Goal: Information Seeking & Learning: Learn about a topic

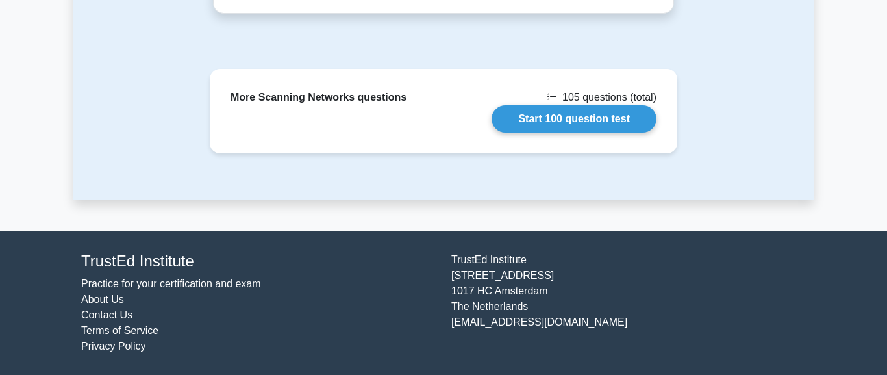
scroll to position [1185, 0]
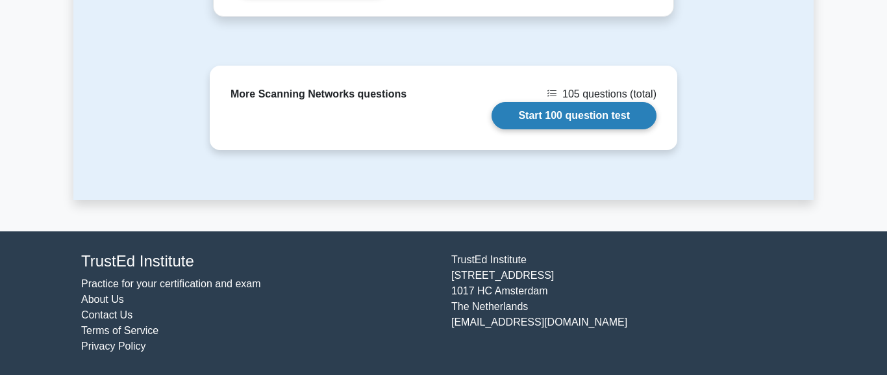
click at [530, 102] on link "Start 100 question test" at bounding box center [574, 115] width 165 height 27
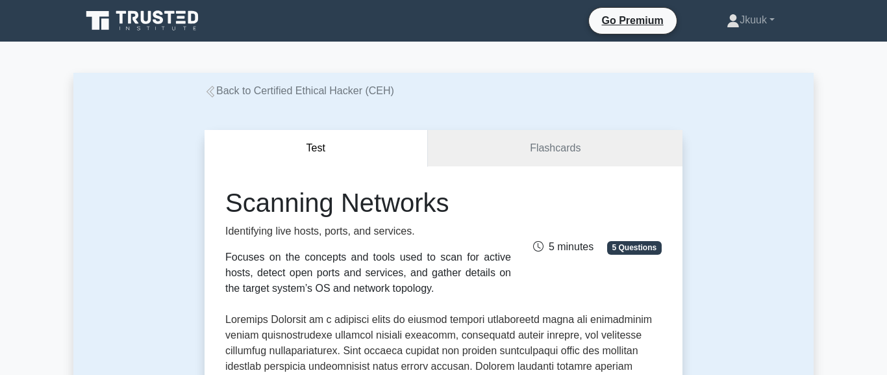
click at [161, 19] on icon at bounding box center [158, 17] width 10 height 14
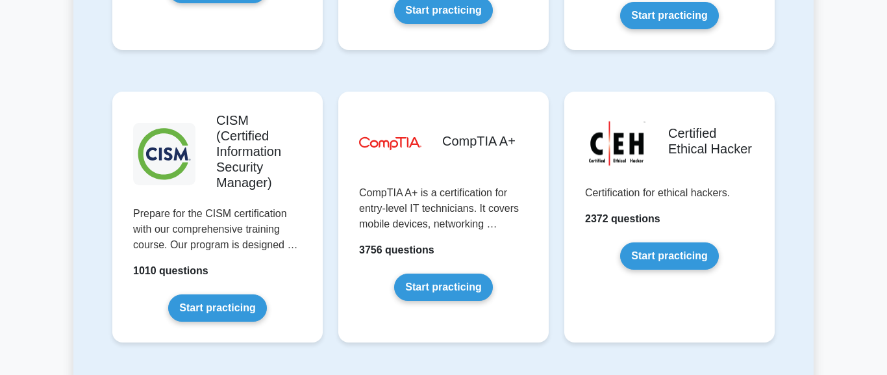
scroll to position [1925, 0]
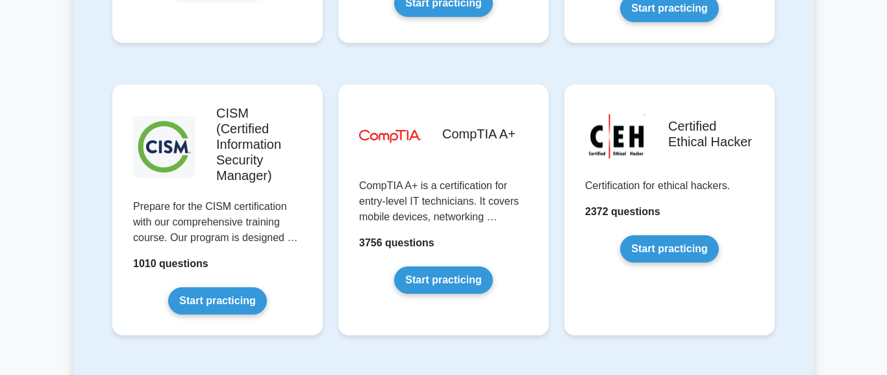
click at [672, 235] on link "Start practicing" at bounding box center [669, 248] width 98 height 27
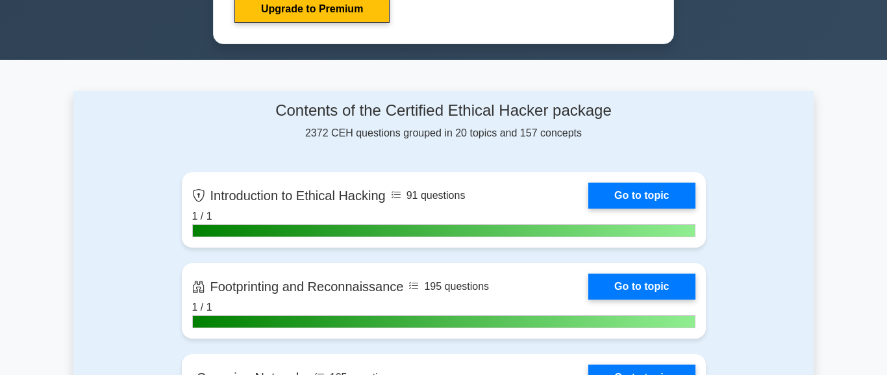
scroll to position [1412, 0]
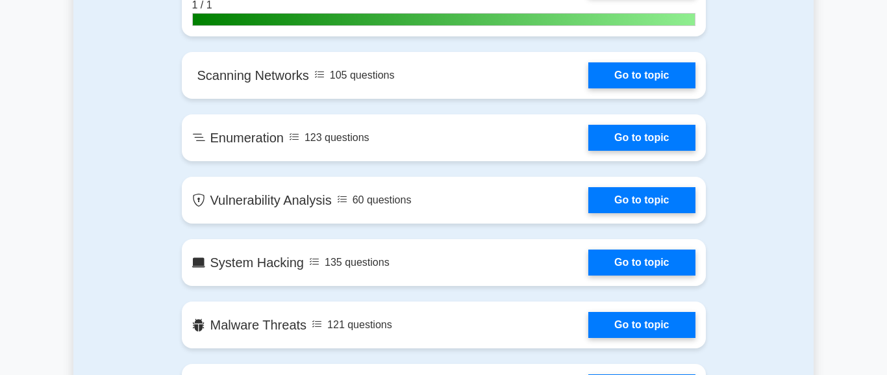
scroll to position [1042, 0]
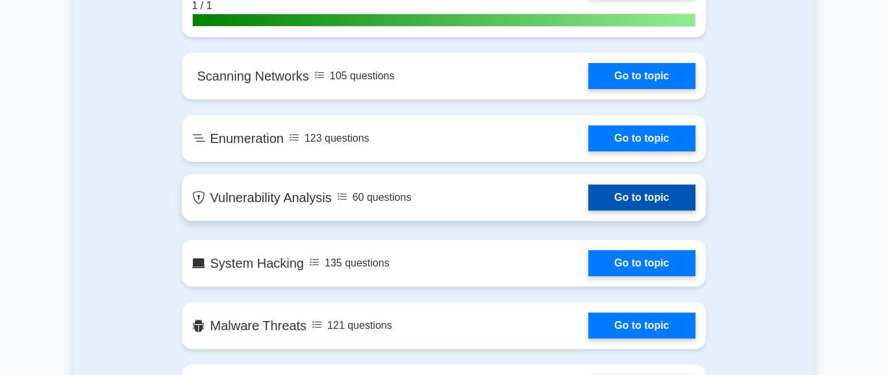
click at [588, 204] on link "Go to topic" at bounding box center [641, 197] width 107 height 26
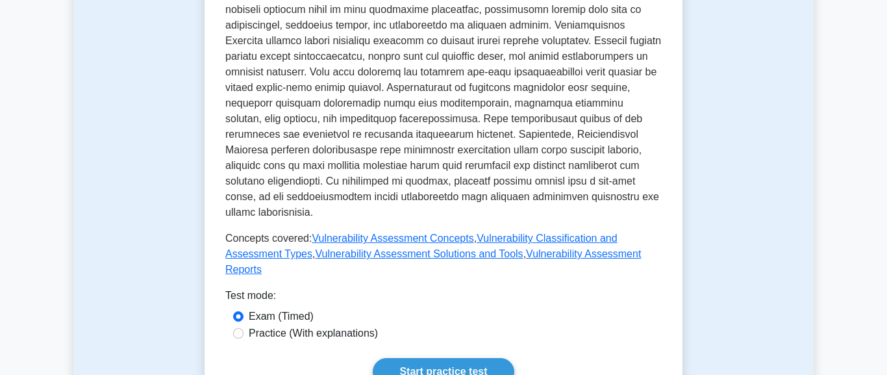
scroll to position [518, 0]
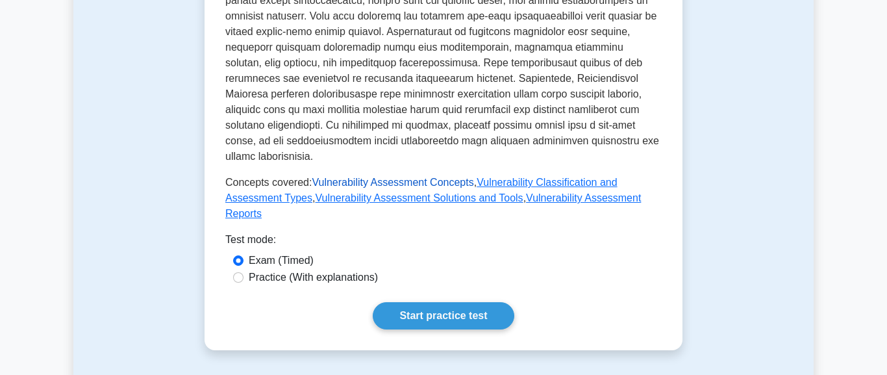
click at [473, 188] on link "Vulnerability Assessment Concepts" at bounding box center [393, 182] width 162 height 11
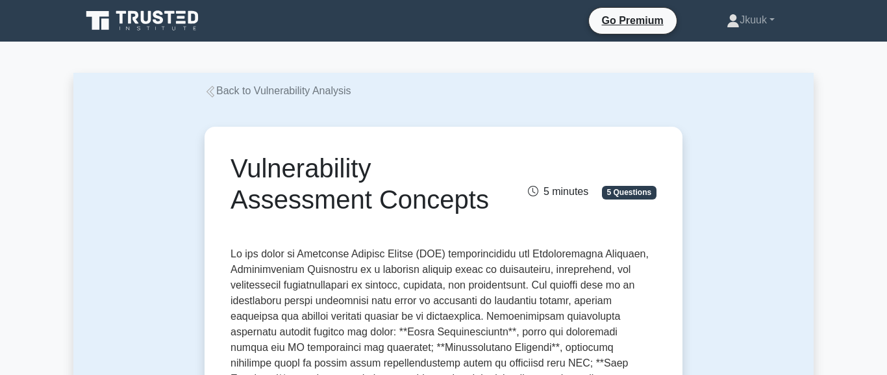
click at [481, 215] on h1 "Vulnerability Assessment Concepts" at bounding box center [370, 184] width 279 height 62
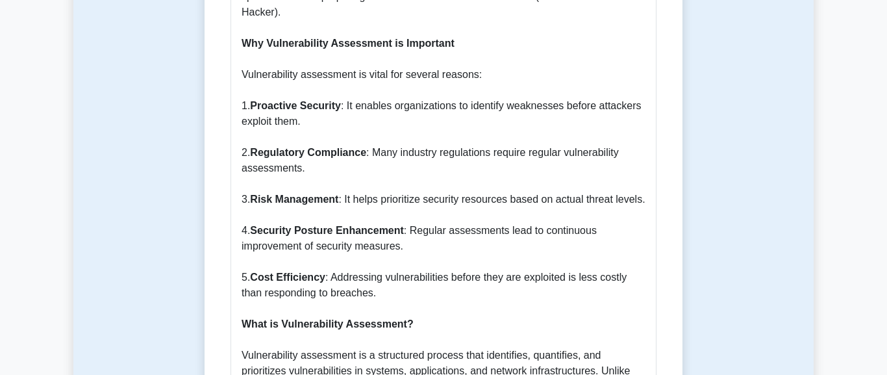
scroll to position [814, 0]
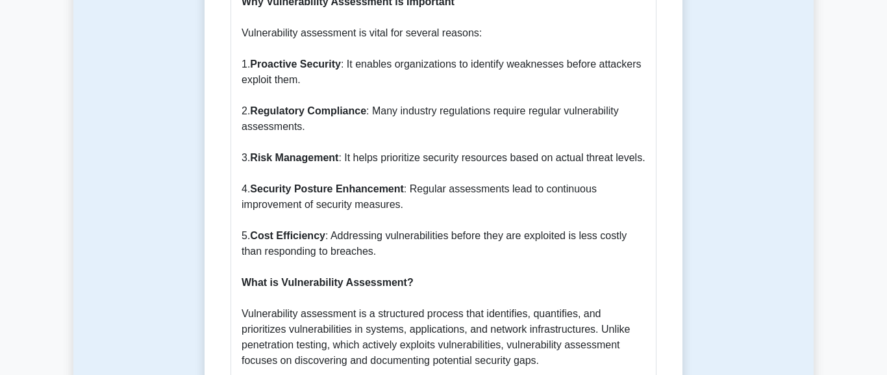
scroll to position [888, 0]
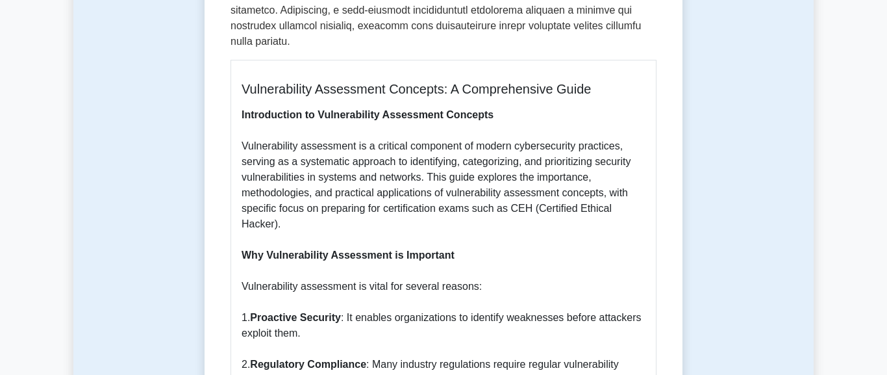
scroll to position [592, 0]
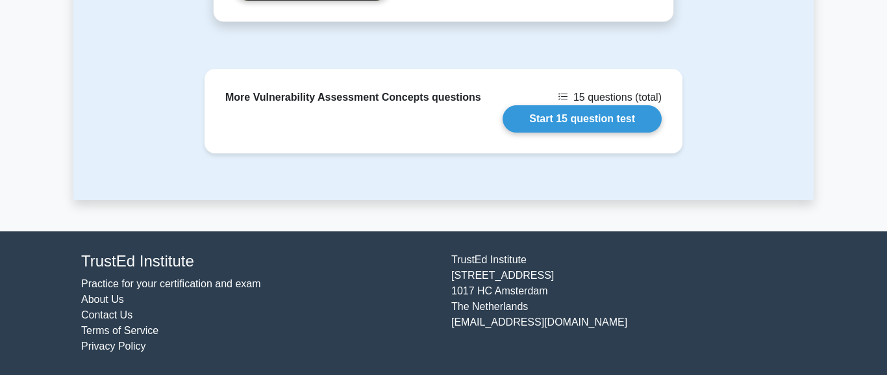
scroll to position [4442, 0]
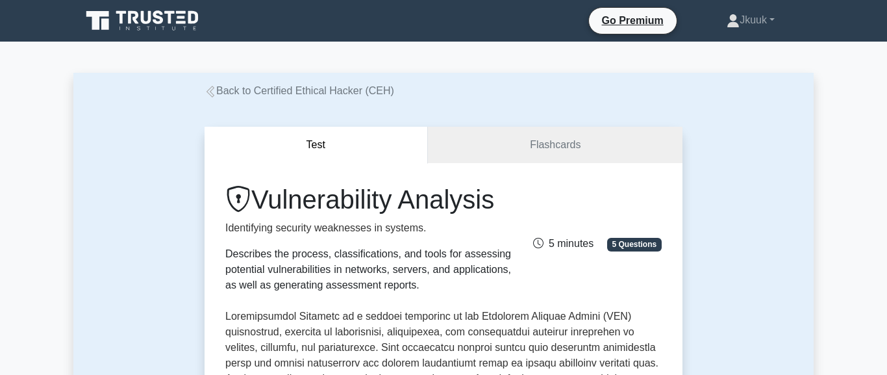
scroll to position [518, 0]
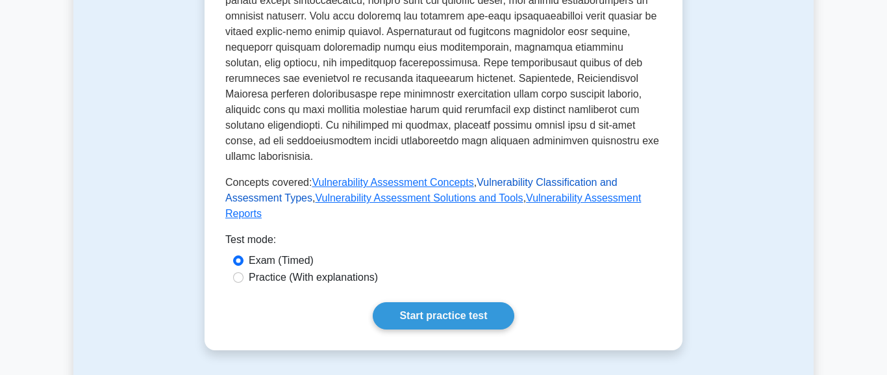
click at [616, 203] on link "Vulnerability Classification and Assessment Types" at bounding box center [421, 190] width 392 height 27
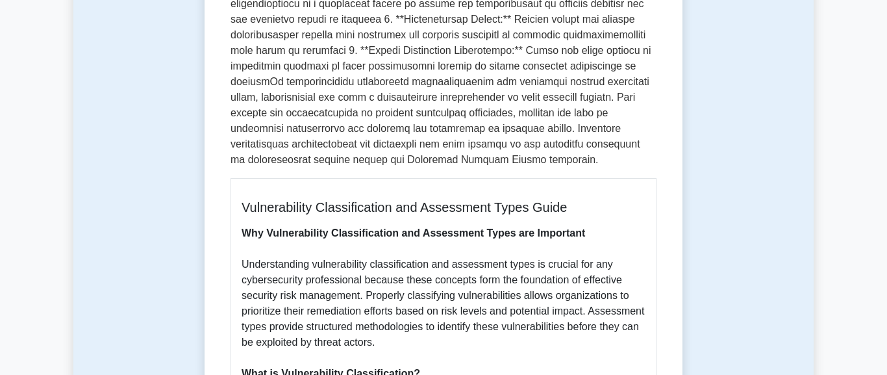
scroll to position [740, 0]
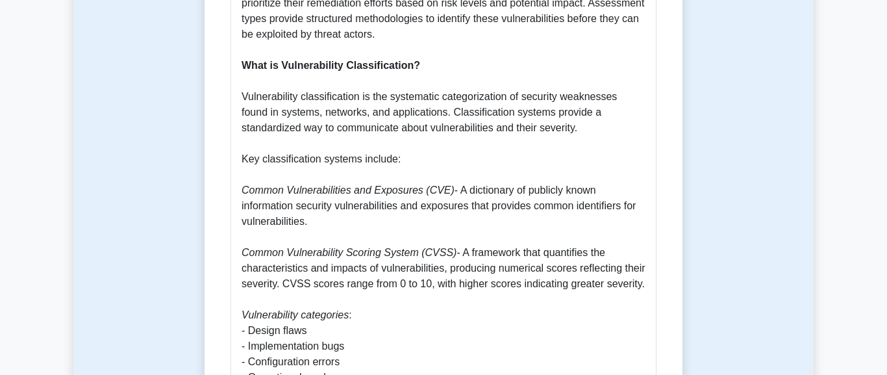
scroll to position [888, 0]
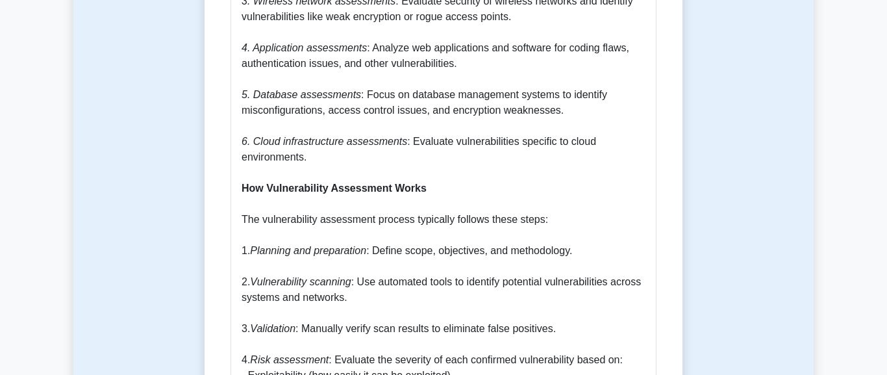
scroll to position [1555, 0]
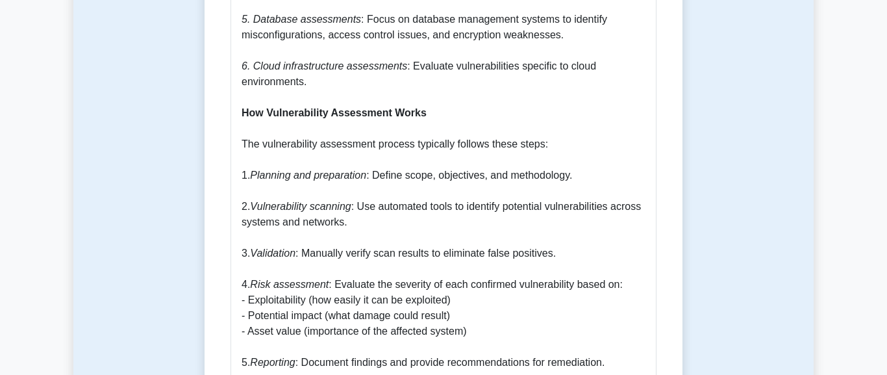
click at [617, 288] on p "Why Vulnerability Classification and Assessment Types are Important Understandi…" at bounding box center [444, 315] width 404 height 2135
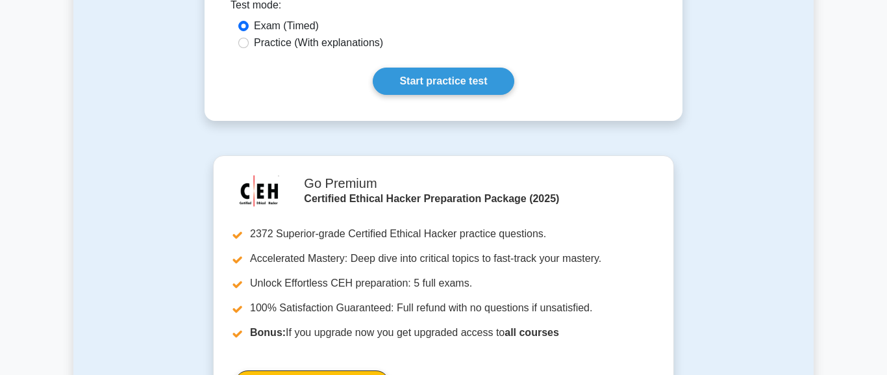
scroll to position [3035, 0]
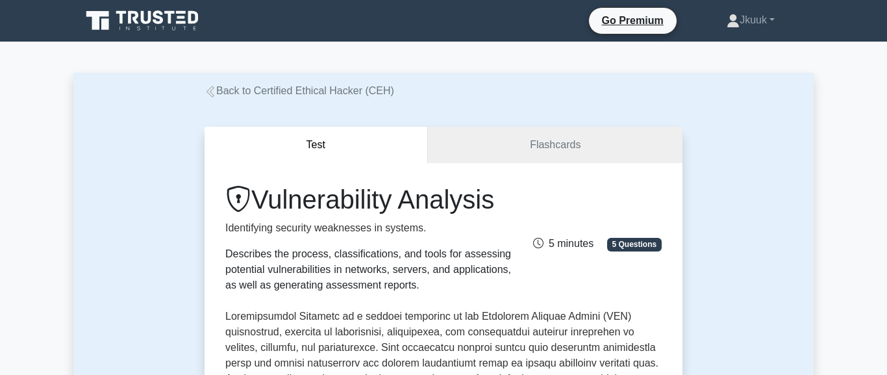
scroll to position [518, 0]
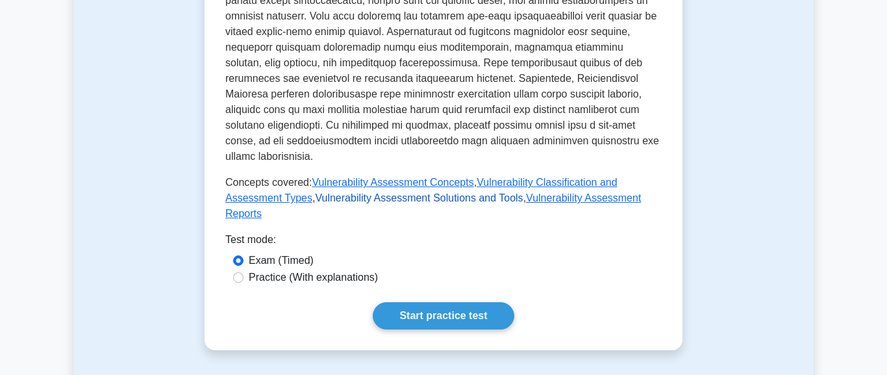
click at [387, 203] on link "Vulnerability Assessment Solutions and Tools" at bounding box center [419, 197] width 208 height 11
click at [260, 219] on link "Vulnerability Assessment Reports" at bounding box center [433, 205] width 416 height 27
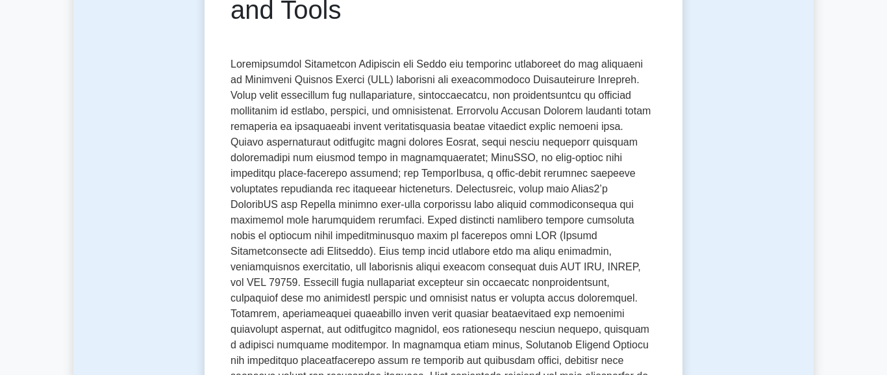
scroll to position [222, 0]
click at [353, 245] on p at bounding box center [444, 273] width 426 height 436
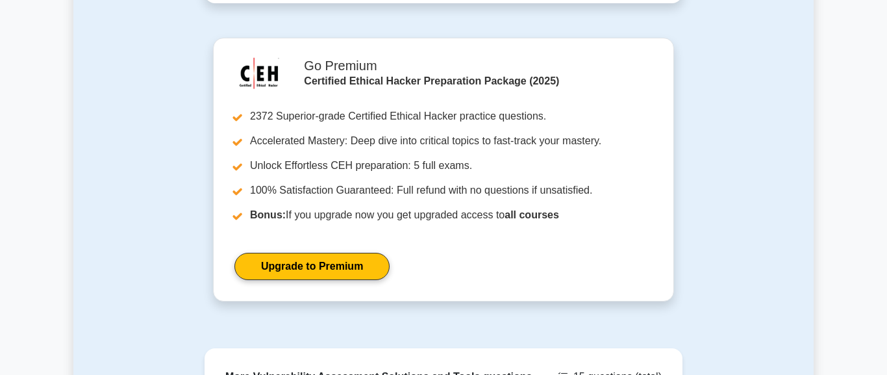
scroll to position [4442, 0]
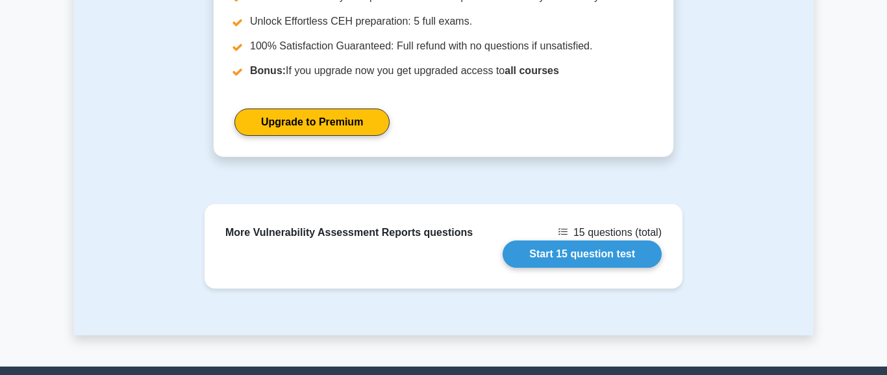
scroll to position [3109, 0]
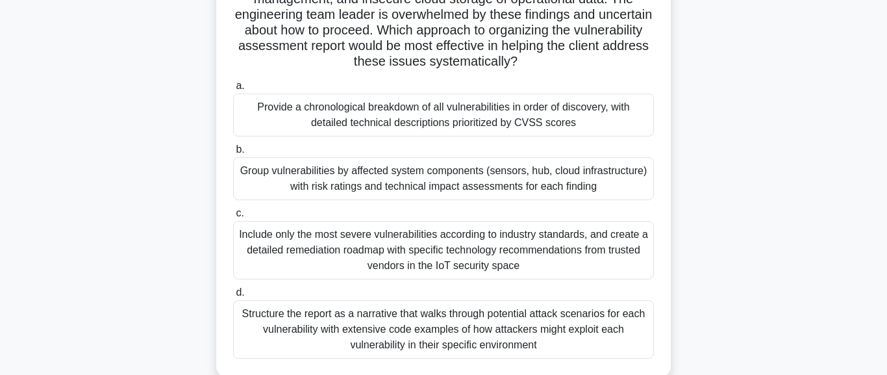
scroll to position [222, 0]
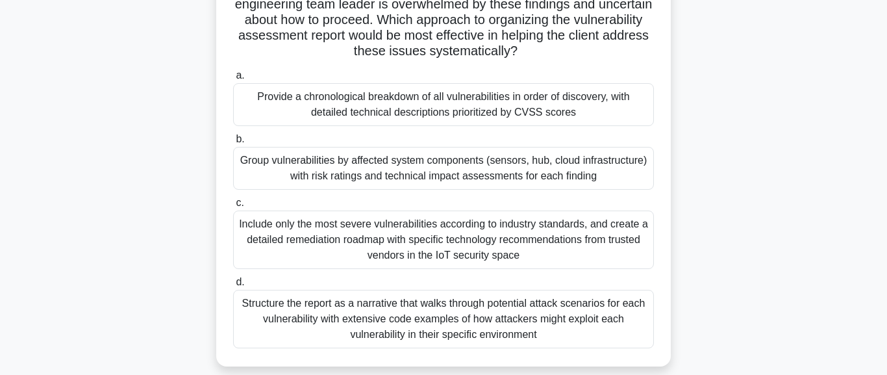
click at [572, 190] on div "Group vulnerabilities by affected system components (sensors, hub, cloud infras…" at bounding box center [443, 168] width 421 height 43
click at [233, 144] on input "b. Group vulnerabilities by affected system components (sensors, hub, cloud inf…" at bounding box center [233, 139] width 0 height 8
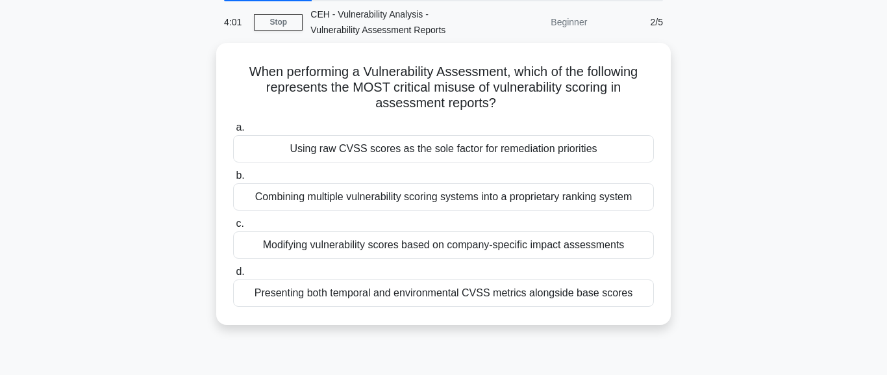
scroll to position [148, 0]
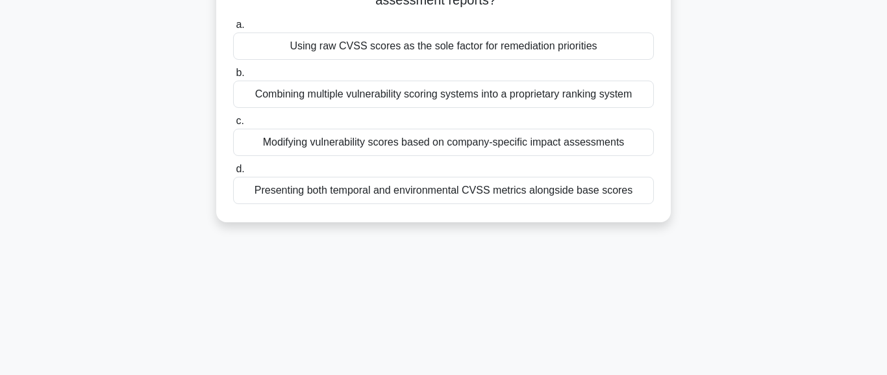
click at [557, 108] on div "Combining multiple vulnerability scoring systems into a proprietary ranking sys…" at bounding box center [443, 94] width 421 height 27
click at [233, 77] on input "b. Combining multiple vulnerability scoring systems into a proprietary ranking …" at bounding box center [233, 73] width 0 height 8
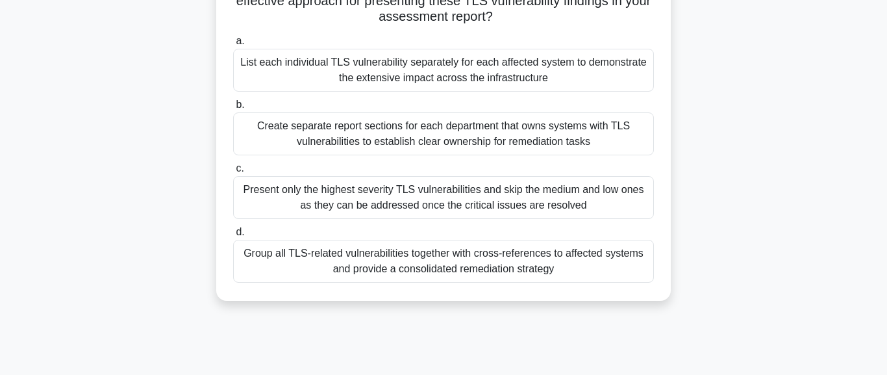
scroll to position [296, 0]
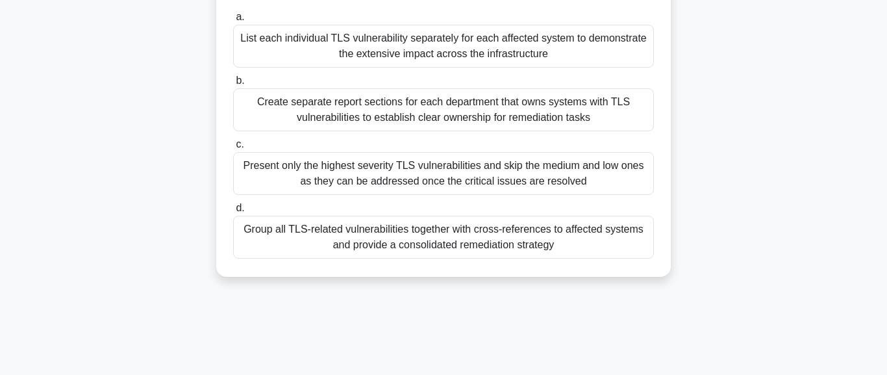
click at [531, 258] on div "Group all TLS-related vulnerabilities together with cross-references to affecte…" at bounding box center [443, 237] width 421 height 43
click at [233, 212] on input "d. Group all TLS-related vulnerabilities together with cross-references to affe…" at bounding box center [233, 208] width 0 height 8
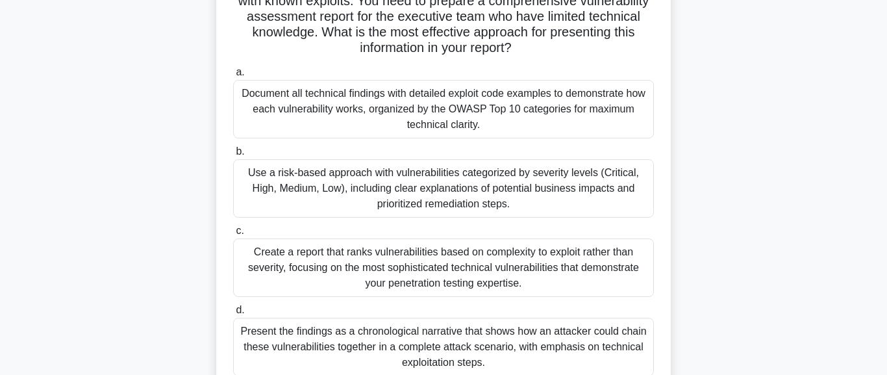
scroll to position [222, 0]
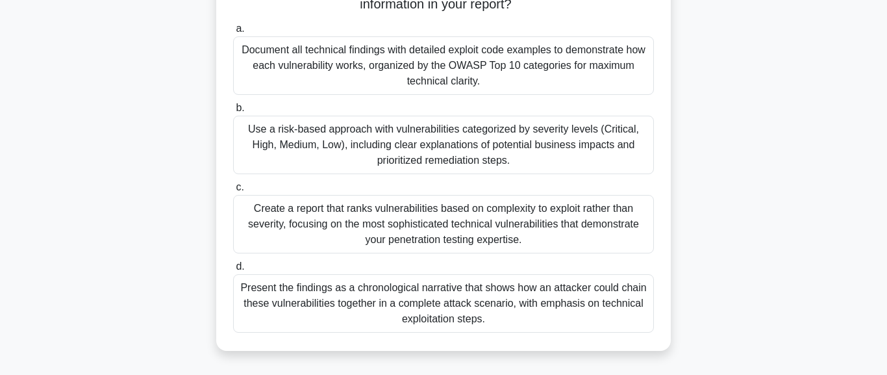
click at [569, 158] on div "Use a risk-based approach with vulnerabilities categorized by severity levels (…" at bounding box center [443, 145] width 421 height 58
click at [233, 112] on input "b. Use a risk-based approach with vulnerabilities categorized by severity level…" at bounding box center [233, 108] width 0 height 8
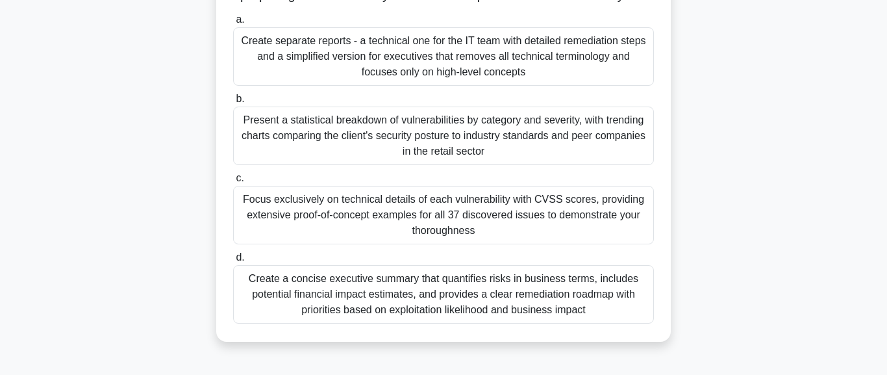
scroll to position [296, 0]
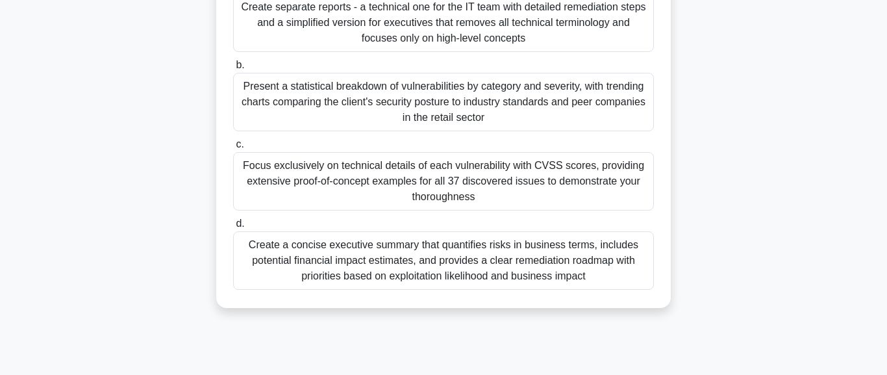
click at [531, 290] on div "Create a concise executive summary that quantifies risks in business terms, inc…" at bounding box center [443, 260] width 421 height 58
click at [233, 228] on input "d. Create a concise executive summary that quantifies risks in business terms, …" at bounding box center [233, 224] width 0 height 8
radio input "true"
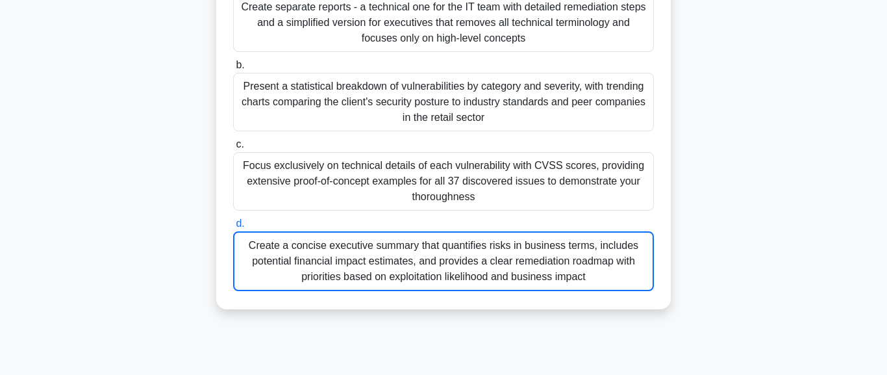
scroll to position [327, 0]
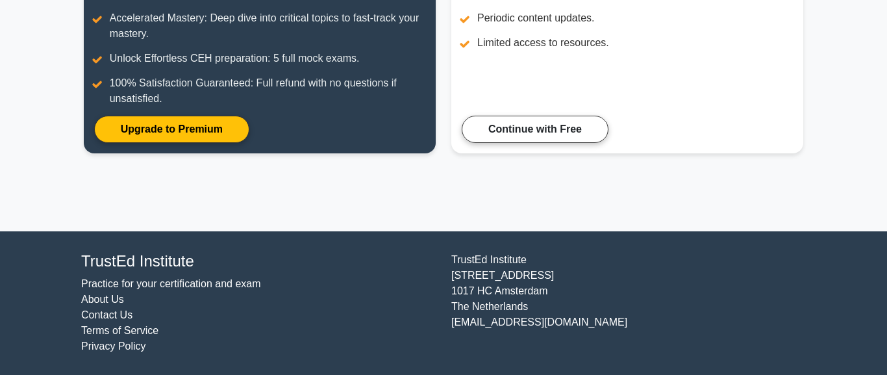
scroll to position [170, 0]
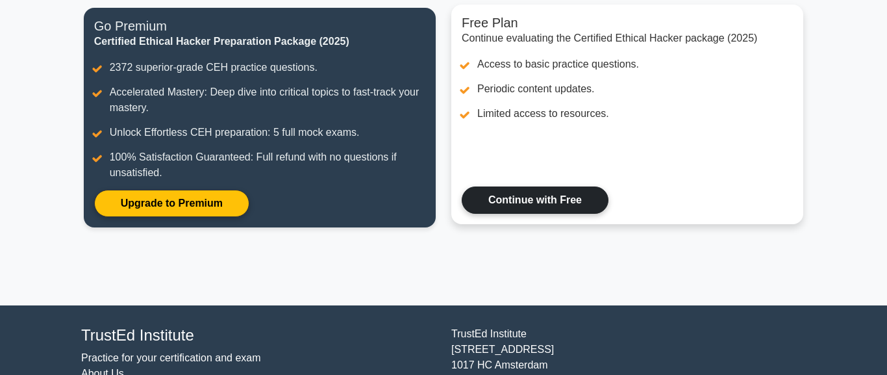
click at [607, 214] on link "Continue with Free" at bounding box center [535, 199] width 147 height 27
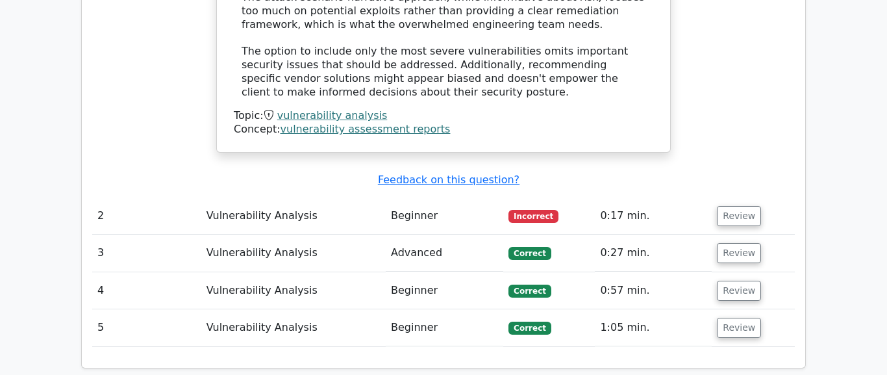
scroll to position [1851, 0]
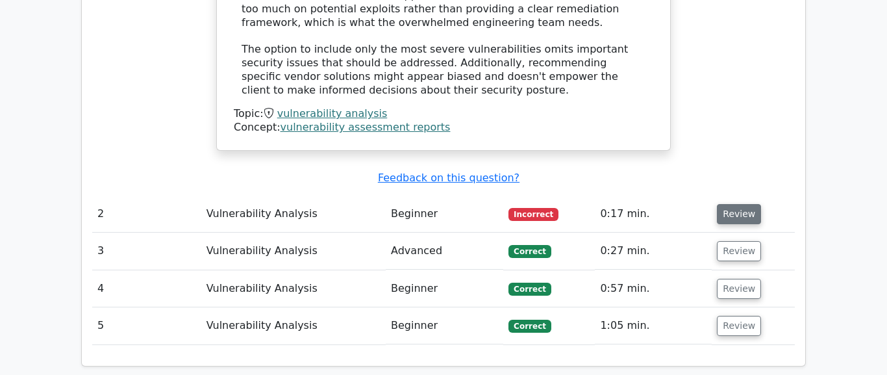
click at [732, 204] on button "Review" at bounding box center [739, 214] width 44 height 20
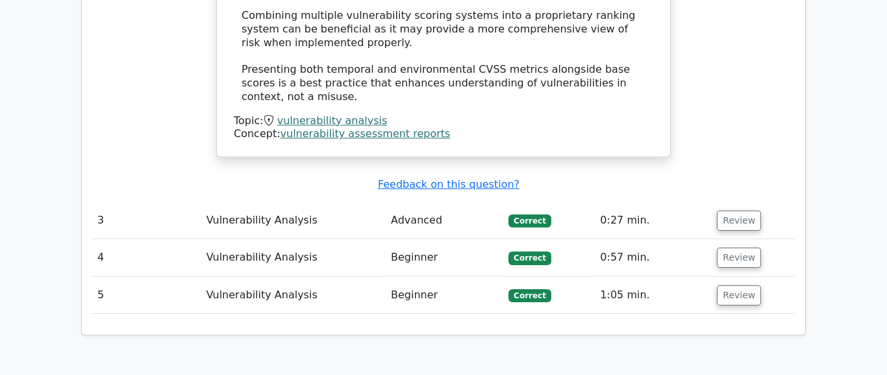
scroll to position [2739, 0]
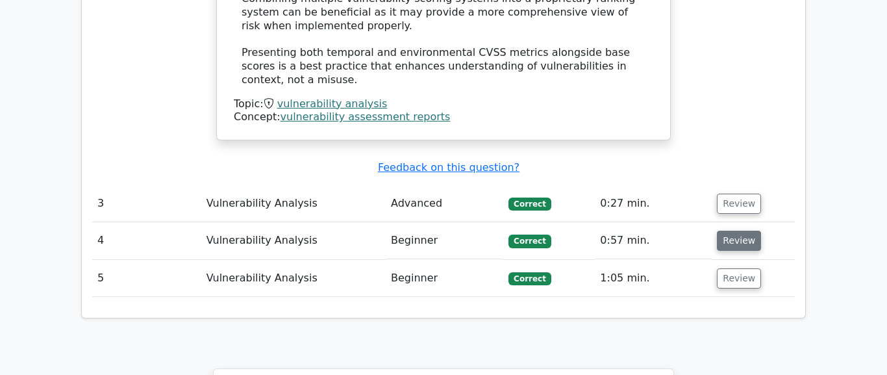
click at [740, 231] on button "Review" at bounding box center [739, 241] width 44 height 20
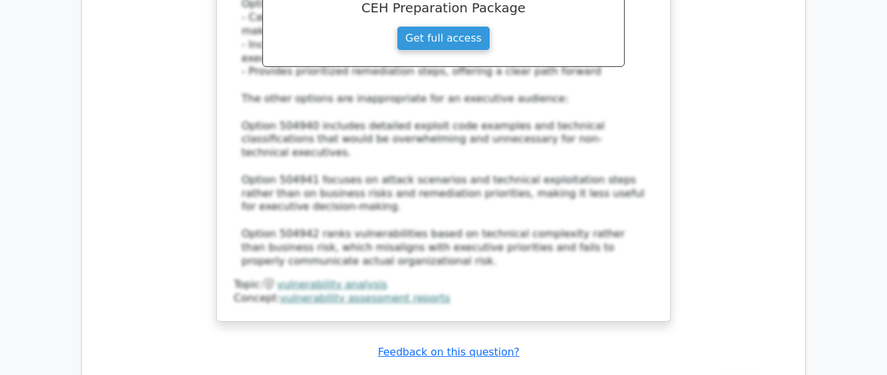
scroll to position [3554, 0]
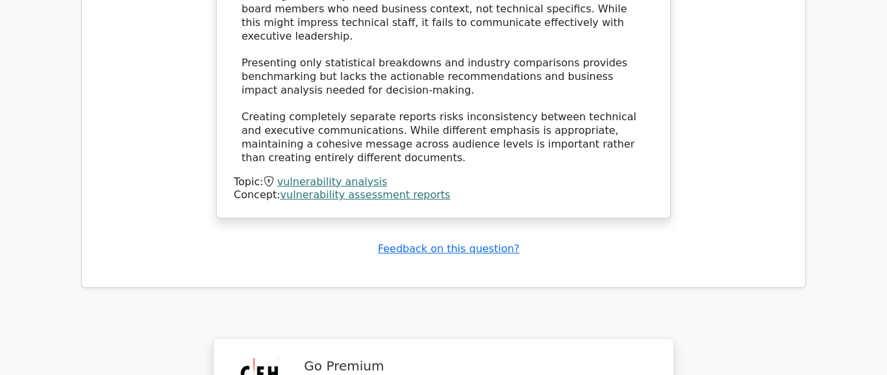
scroll to position [4812, 0]
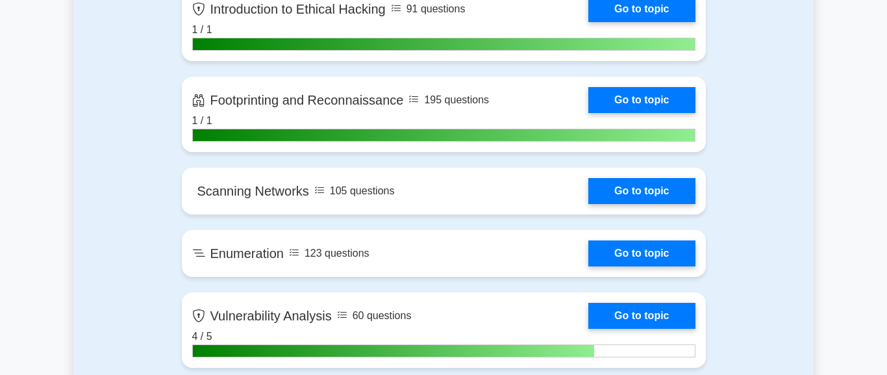
scroll to position [1036, 0]
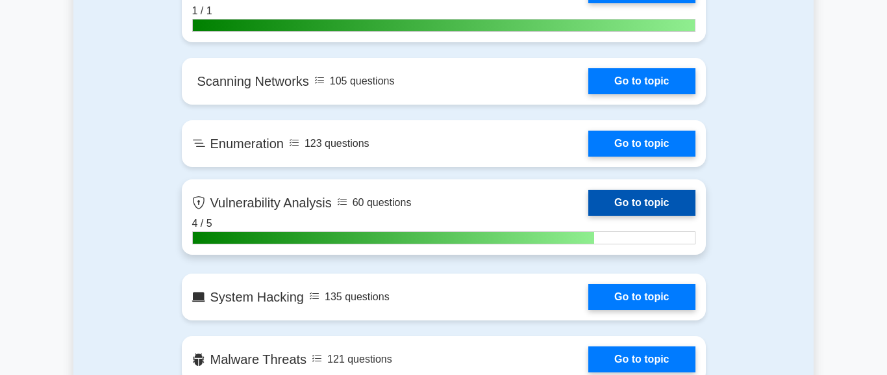
click at [588, 201] on link "Go to topic" at bounding box center [641, 203] width 107 height 26
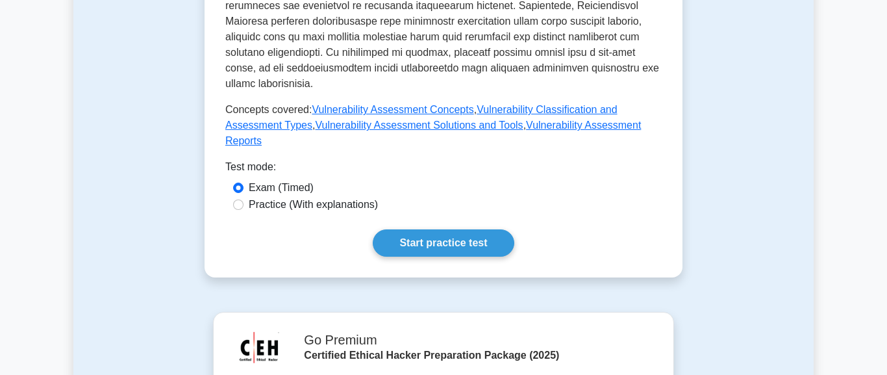
scroll to position [592, 0]
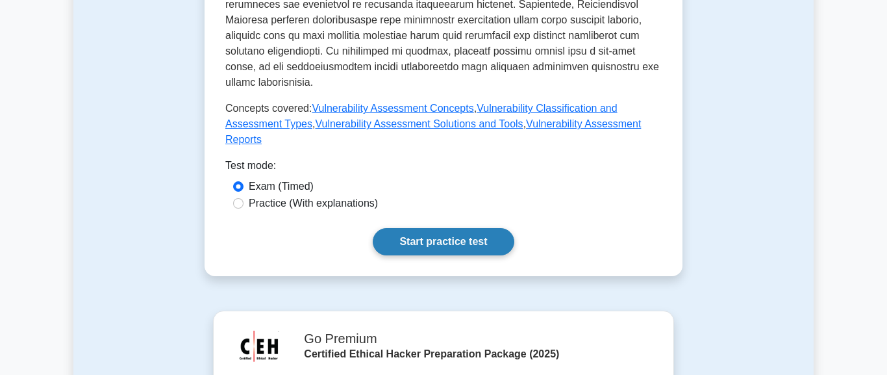
drag, startPoint x: 400, startPoint y: 316, endPoint x: 403, endPoint y: 323, distance: 7.6
click at [403, 255] on link "Start practice test" at bounding box center [443, 241] width 141 height 27
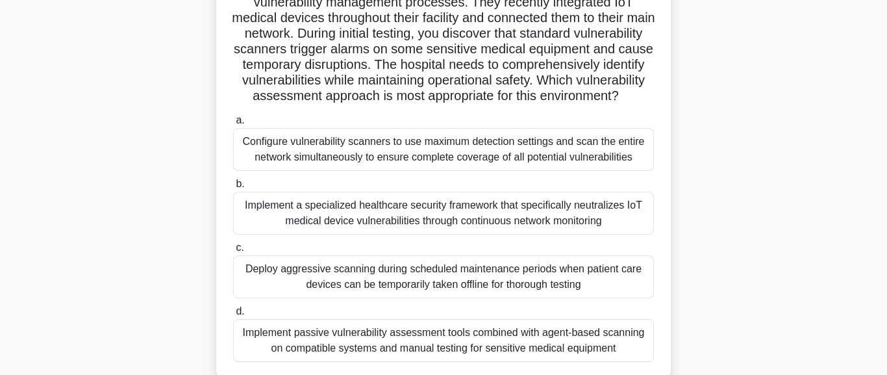
scroll to position [74, 0]
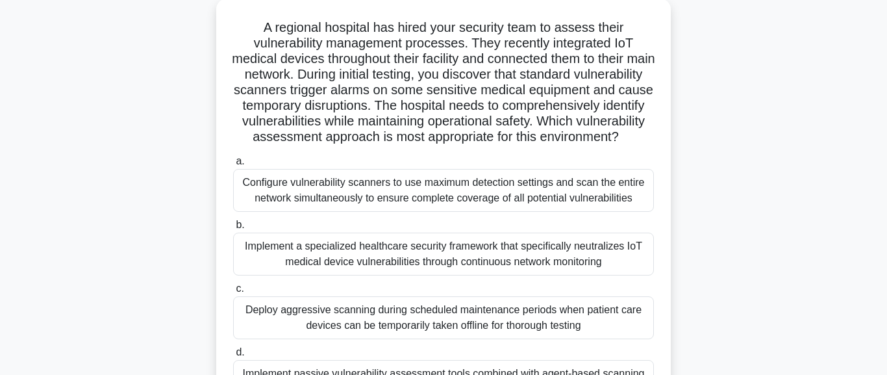
click at [525, 275] on div "Implement a specialized healthcare security framework that specifically neutral…" at bounding box center [443, 253] width 421 height 43
click at [346, 275] on div "Implement a specialized healthcare security framework that specifically neutral…" at bounding box center [443, 253] width 421 height 43
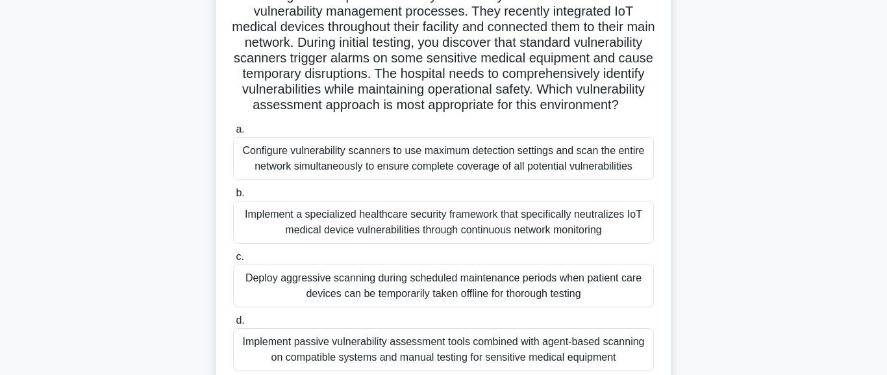
scroll to position [105, 0]
click at [358, 245] on div "Implement a specialized healthcare security framework that specifically neutral…" at bounding box center [443, 223] width 421 height 43
click at [233, 199] on input "b. Implement a specialized healthcare security framework that specifically neut…" at bounding box center [233, 194] width 0 height 8
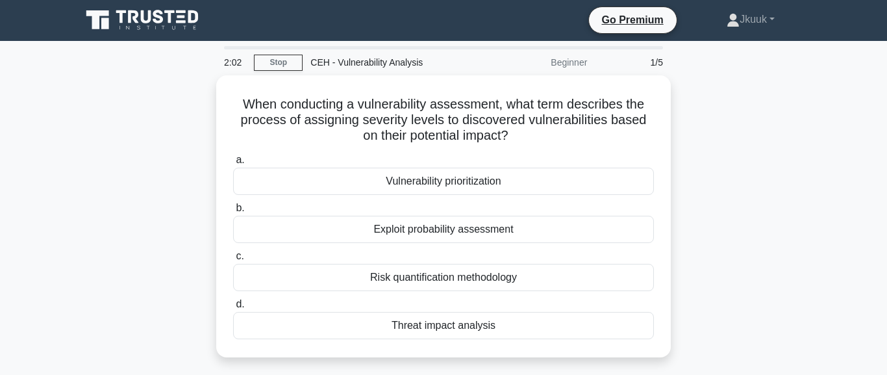
scroll to position [0, 0]
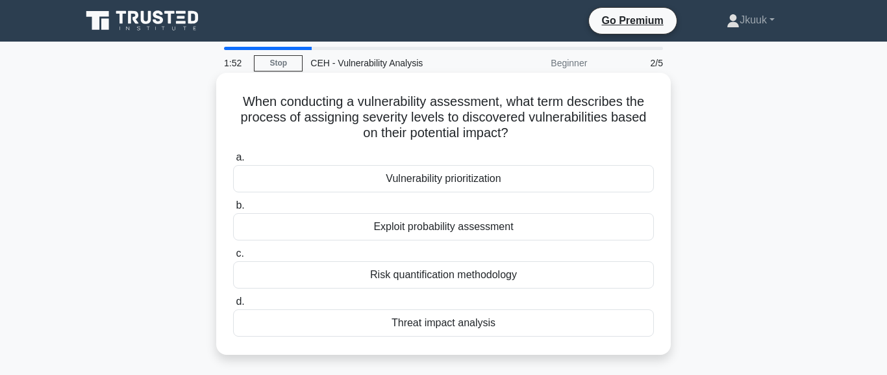
click at [444, 185] on div "Vulnerability prioritization" at bounding box center [443, 178] width 421 height 27
click at [233, 162] on input "a. Vulnerability prioritization" at bounding box center [233, 157] width 0 height 8
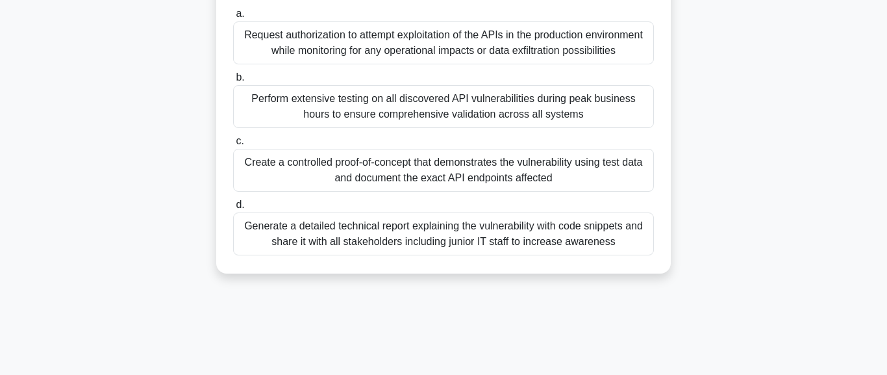
scroll to position [222, 0]
click at [438, 191] on div "Create a controlled proof-of-concept that demonstrates the vulnerability using …" at bounding box center [443, 169] width 421 height 43
click at [233, 145] on input "c. Create a controlled proof-of-concept that demonstrates the vulnerability usi…" at bounding box center [233, 140] width 0 height 8
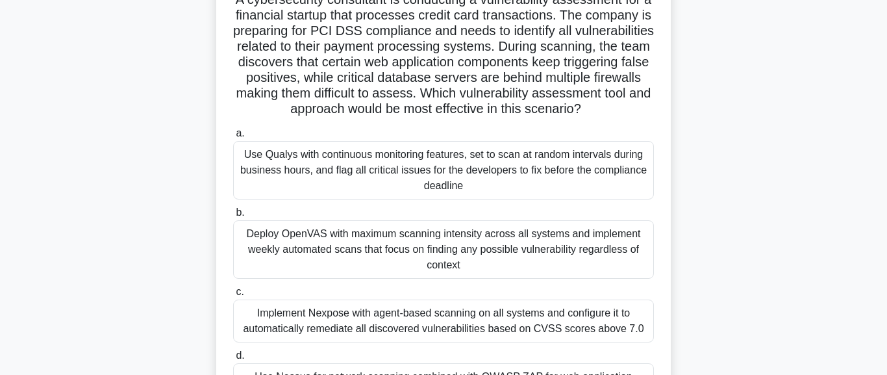
scroll to position [148, 0]
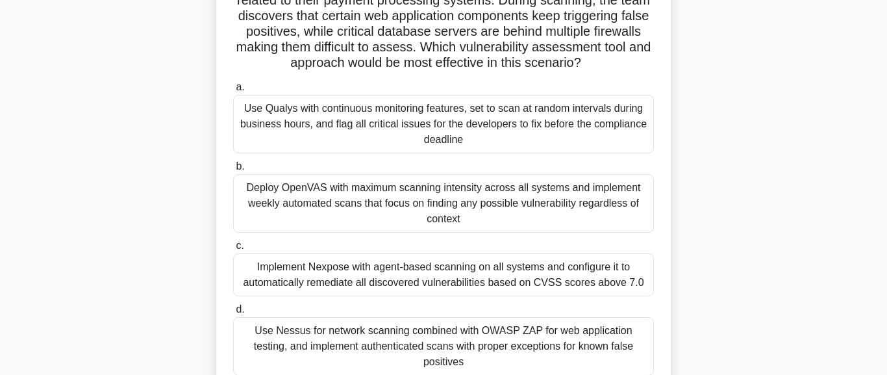
click at [416, 232] on div "Deploy OpenVAS with maximum scanning intensity across all systems and implement…" at bounding box center [443, 203] width 421 height 58
click at [233, 171] on input "b. Deploy OpenVAS with maximum scanning intensity across all systems and implem…" at bounding box center [233, 166] width 0 height 8
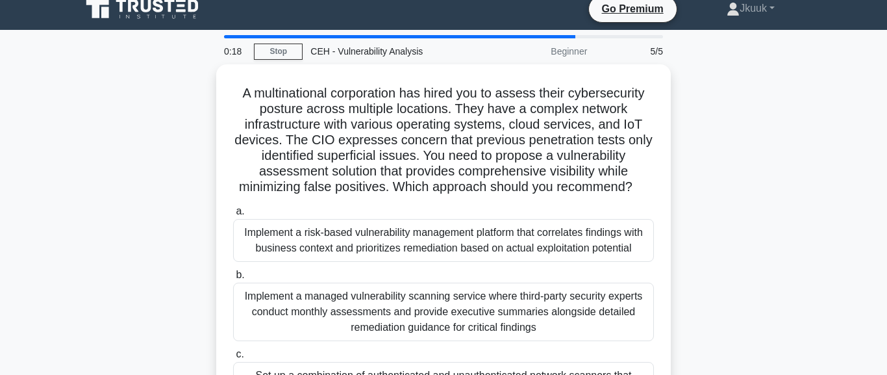
scroll to position [6, 0]
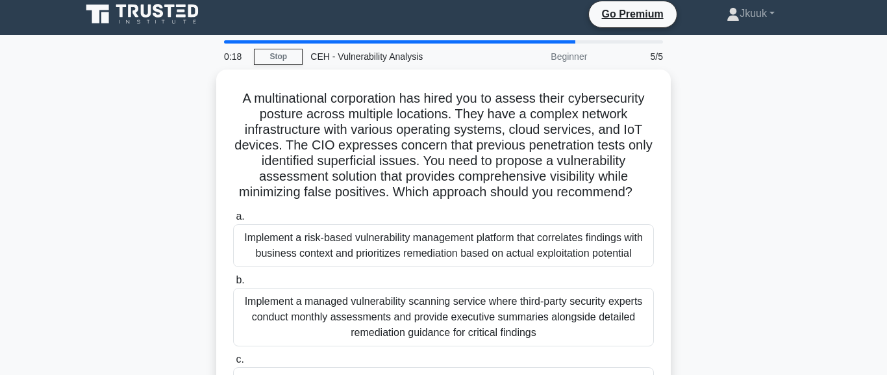
click at [416, 254] on div "Implement a risk-based vulnerability management platform that correlates findin…" at bounding box center [443, 245] width 421 height 43
click at [233, 221] on input "a. Implement a risk-based vulnerability management platform that correlates fin…" at bounding box center [233, 216] width 0 height 8
radio input "true"
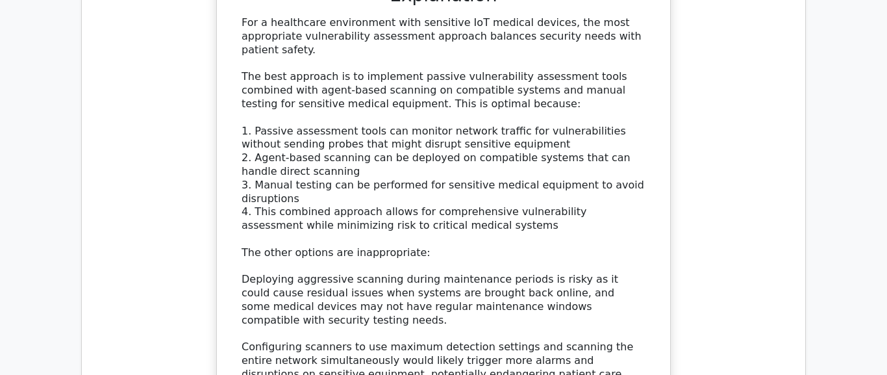
scroll to position [1777, 0]
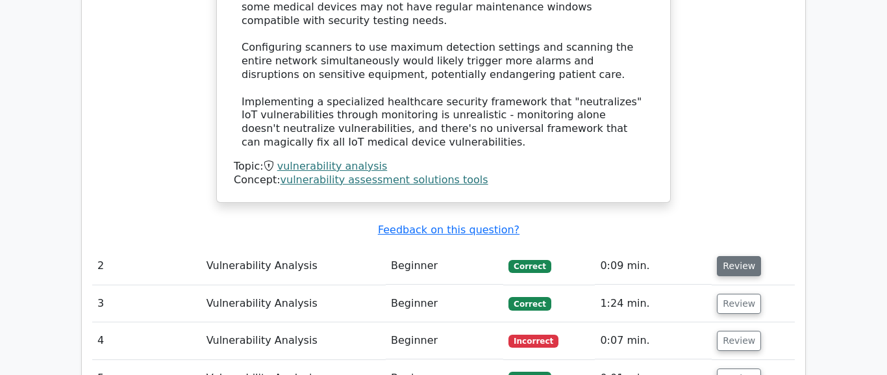
click at [731, 256] on button "Review" at bounding box center [739, 266] width 44 height 20
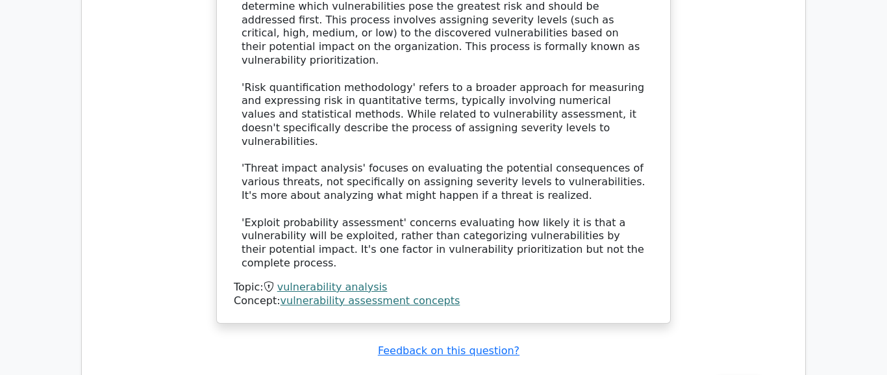
scroll to position [2443, 0]
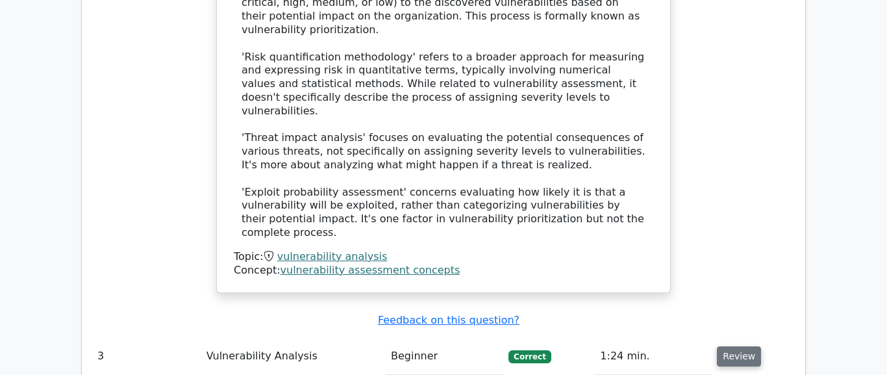
click at [721, 346] on button "Review" at bounding box center [739, 356] width 44 height 20
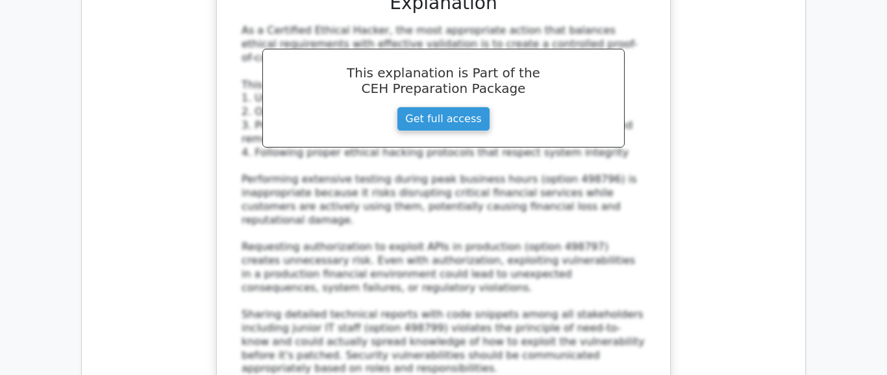
scroll to position [3331, 0]
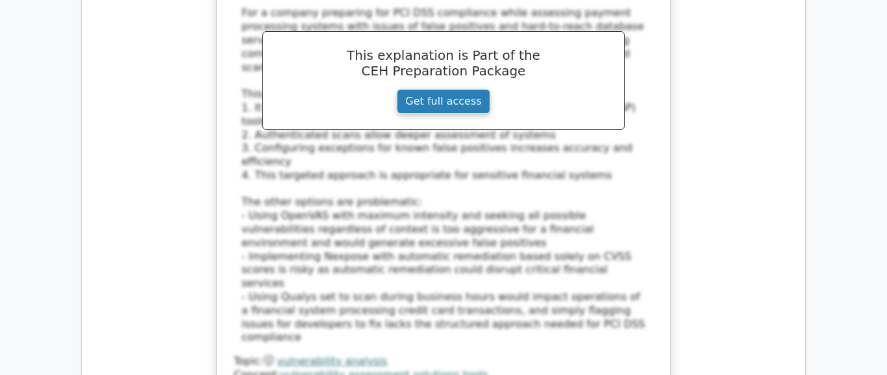
scroll to position [4294, 0]
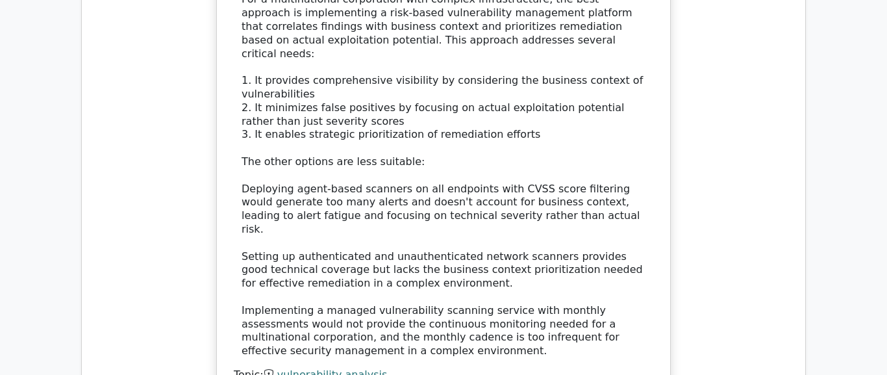
scroll to position [5572, 0]
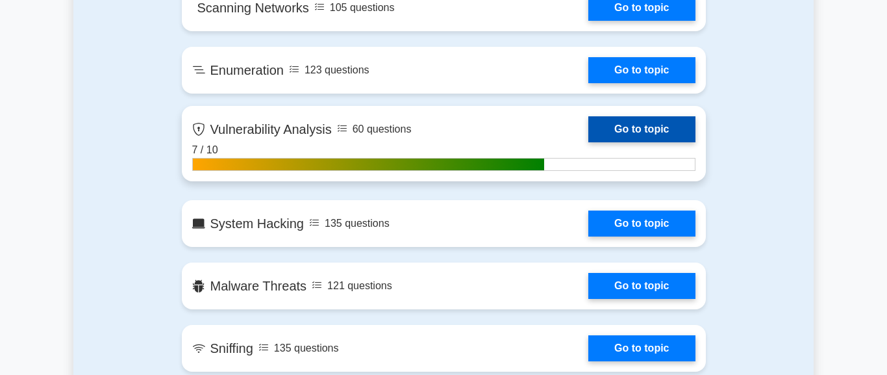
scroll to position [1110, 0]
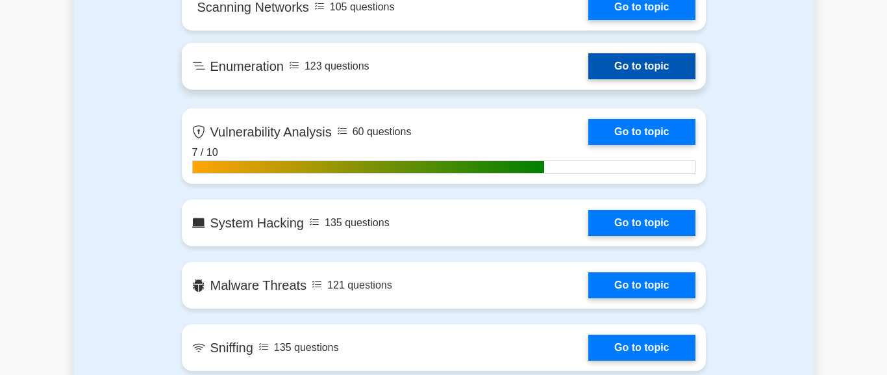
click at [588, 68] on link "Go to topic" at bounding box center [641, 66] width 107 height 26
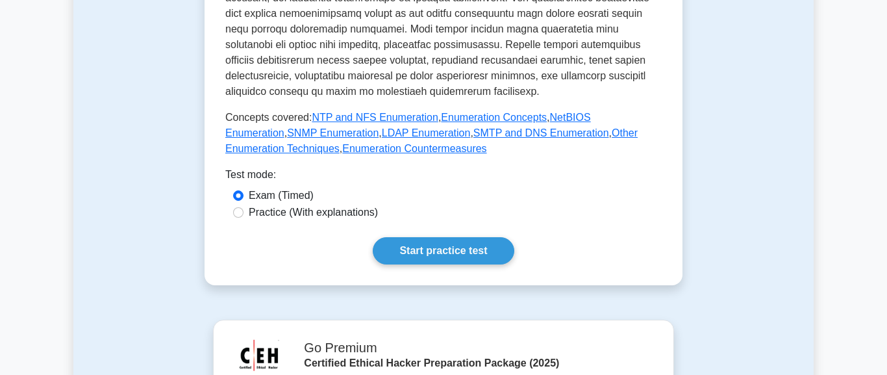
scroll to position [592, 0]
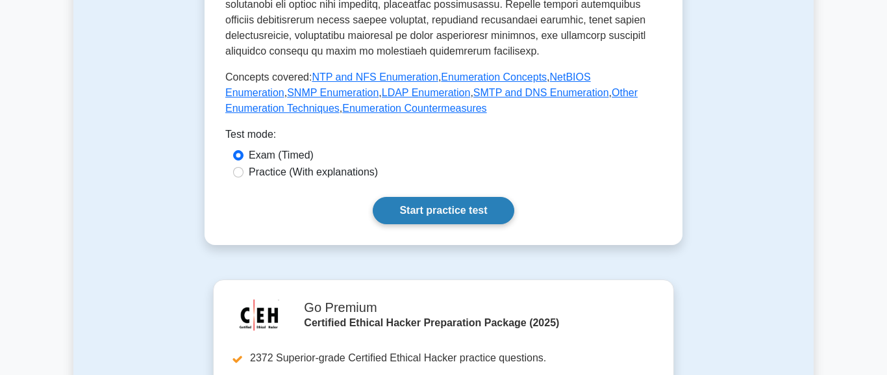
click at [373, 224] on link "Start practice test" at bounding box center [443, 210] width 141 height 27
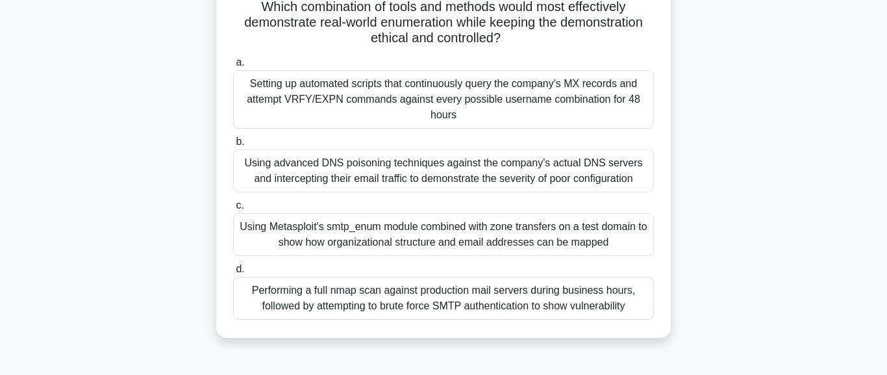
scroll to position [222, 0]
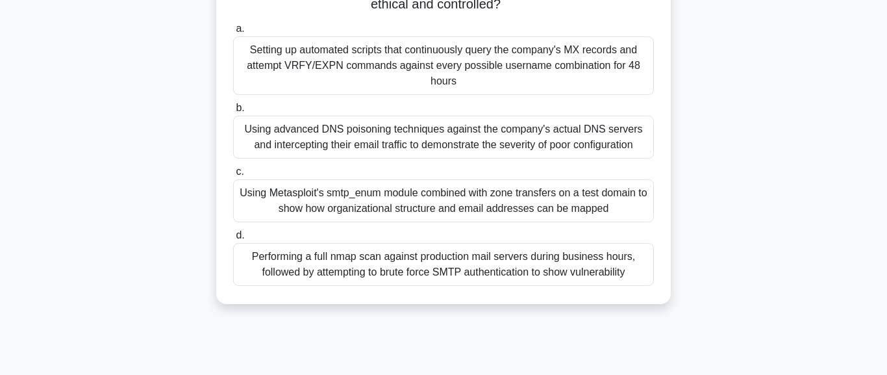
drag, startPoint x: 410, startPoint y: 92, endPoint x: 341, endPoint y: 144, distance: 86.2
click at [341, 144] on div "Using advanced DNS poisoning techniques against the company's actual DNS server…" at bounding box center [443, 137] width 421 height 43
click at [233, 112] on input "b. Using advanced DNS poisoning techniques against the company's actual DNS ser…" at bounding box center [233, 108] width 0 height 8
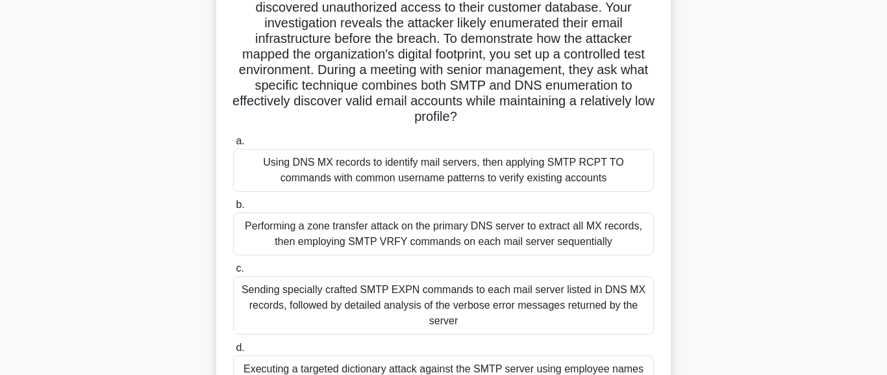
scroll to position [148, 0]
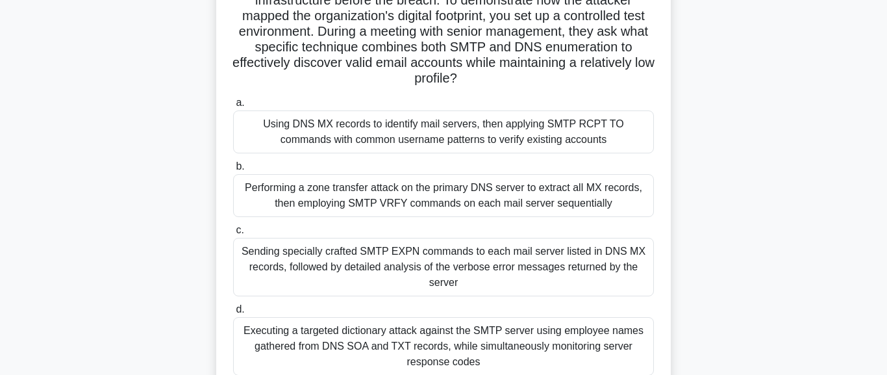
drag, startPoint x: 434, startPoint y: 224, endPoint x: 397, endPoint y: 276, distance: 63.8
click at [397, 276] on div "a. Using DNS MX records to identify mail servers, then applying SMTP RCPT TO co…" at bounding box center [443, 235] width 436 height 286
click at [339, 217] on div "Performing a zone transfer attack on the primary DNS server to extract all MX r…" at bounding box center [443, 195] width 421 height 43
click at [233, 171] on input "b. Performing a zone transfer attack on the primary DNS server to extract all M…" at bounding box center [233, 166] width 0 height 8
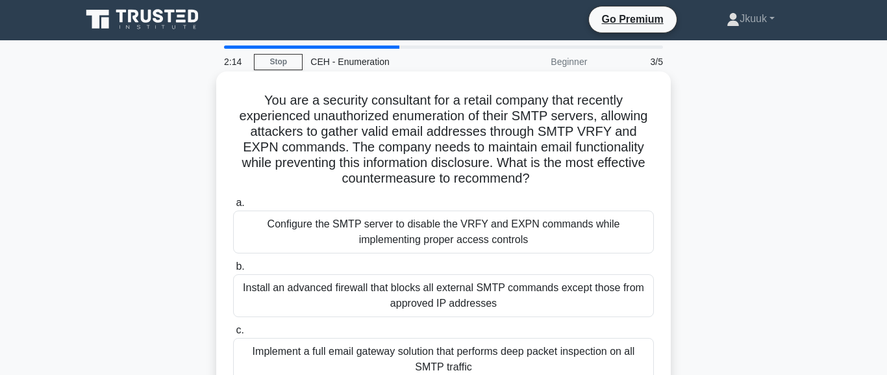
scroll to position [0, 0]
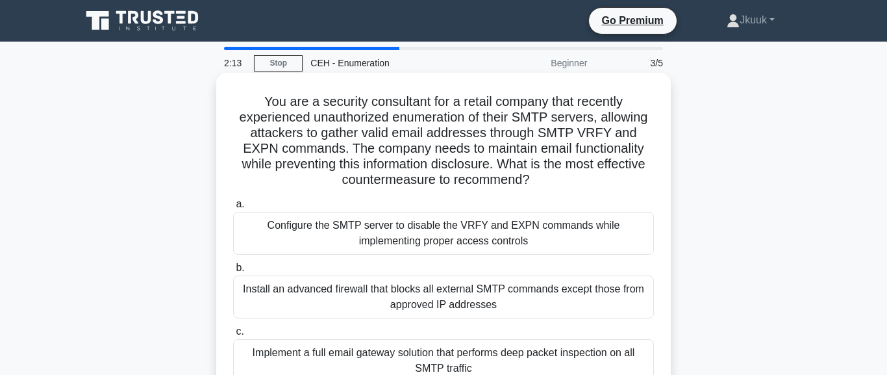
click at [421, 229] on div "Configure the SMTP server to disable the VRFY and EXPN commands while implement…" at bounding box center [443, 233] width 421 height 43
click at [233, 208] on input "a. Configure the SMTP server to disable the VRFY and EXPN commands while implem…" at bounding box center [233, 204] width 0 height 8
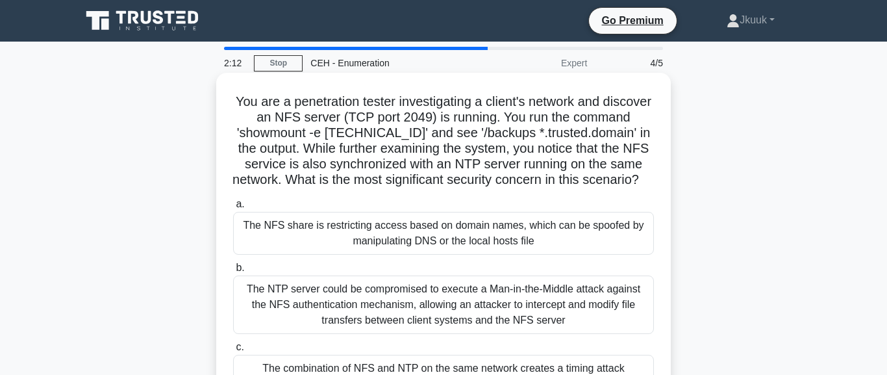
click at [419, 248] on div "The NFS share is restricting access based on domain names, which can be spoofed…" at bounding box center [443, 233] width 421 height 43
click at [233, 208] on input "a. The NFS share is restricting access based on domain names, which can be spoo…" at bounding box center [233, 204] width 0 height 8
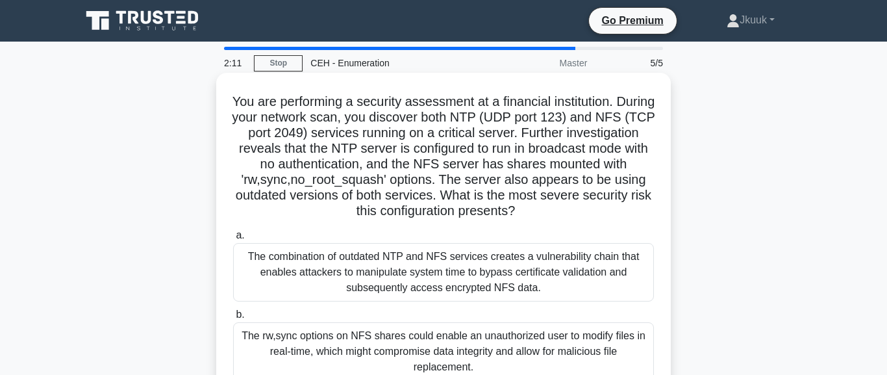
click at [416, 273] on div "The combination of outdated NTP and NFS services creates a vulnerability chain …" at bounding box center [443, 272] width 421 height 58
click at [233, 240] on input "a. The combination of outdated NTP and NFS services creates a vulnerability cha…" at bounding box center [233, 235] width 0 height 8
radio input "true"
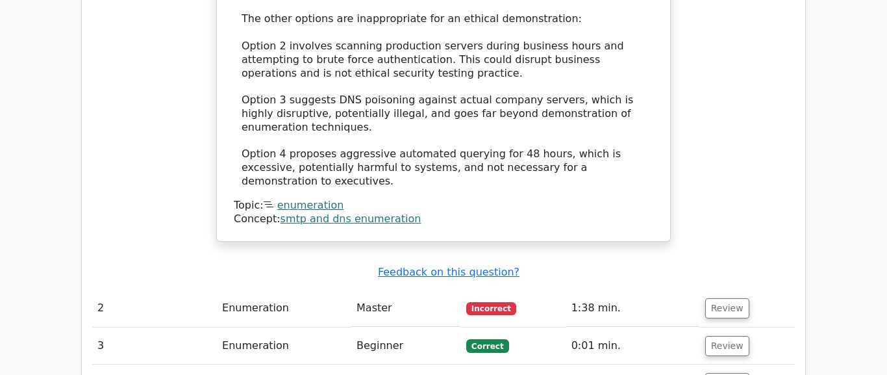
scroll to position [1703, 0]
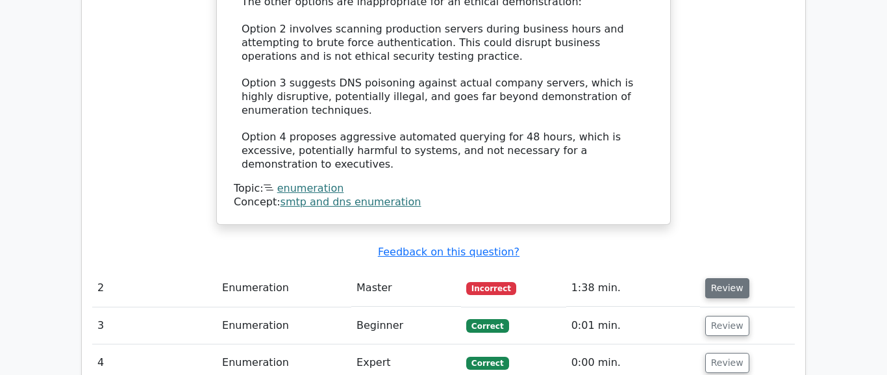
click at [723, 278] on button "Review" at bounding box center [727, 288] width 44 height 20
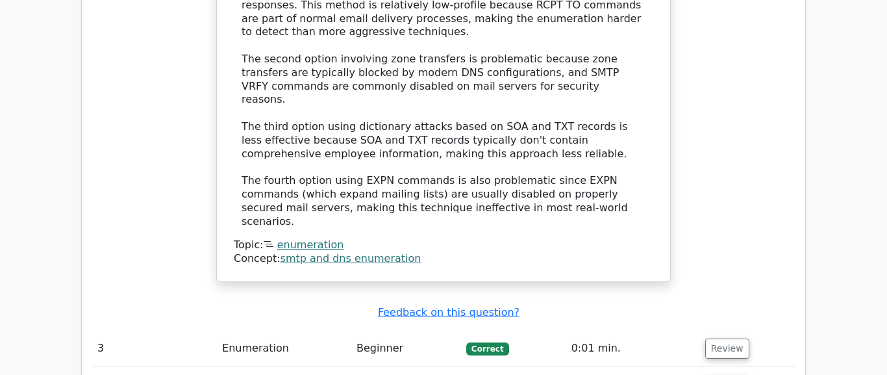
scroll to position [2739, 0]
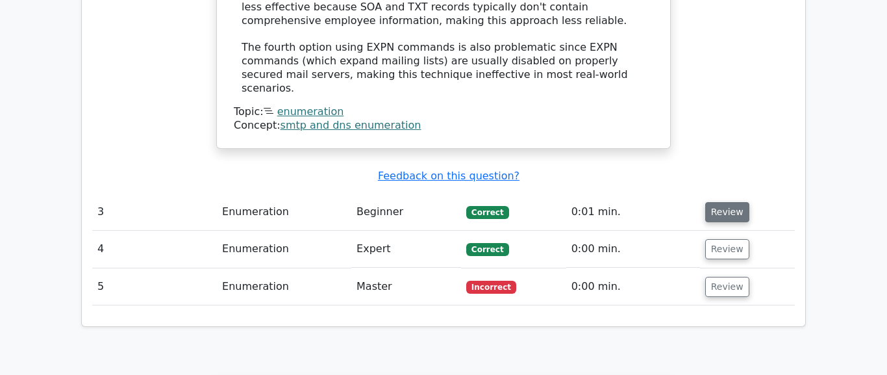
click at [710, 202] on button "Review" at bounding box center [727, 212] width 44 height 20
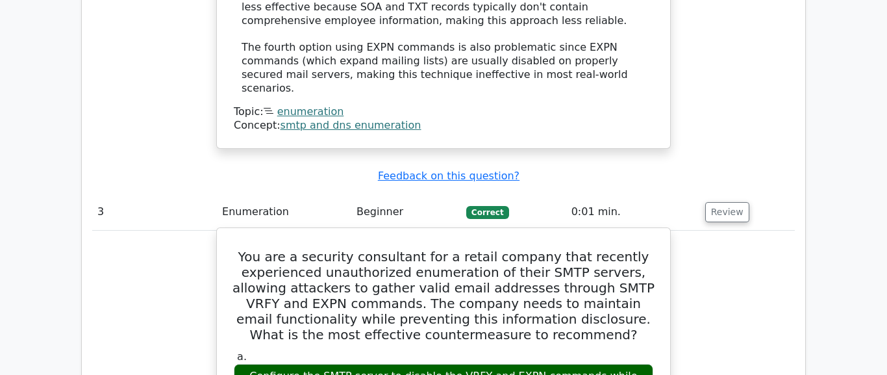
drag, startPoint x: 499, startPoint y: 81, endPoint x: 469, endPoint y: 121, distance: 50.5
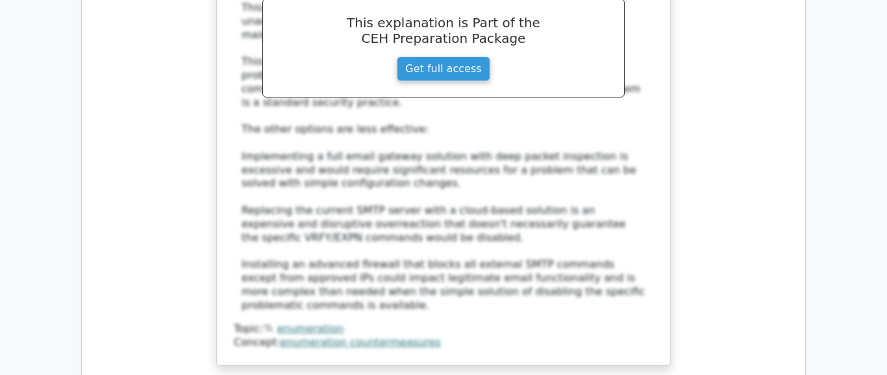
scroll to position [3406, 0]
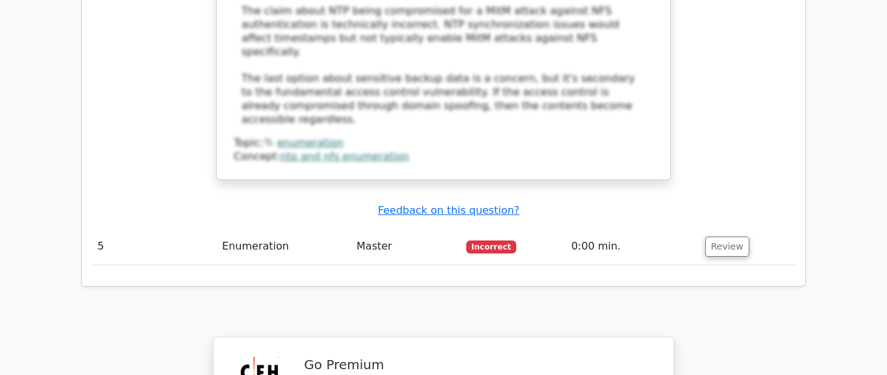
scroll to position [4590, 0]
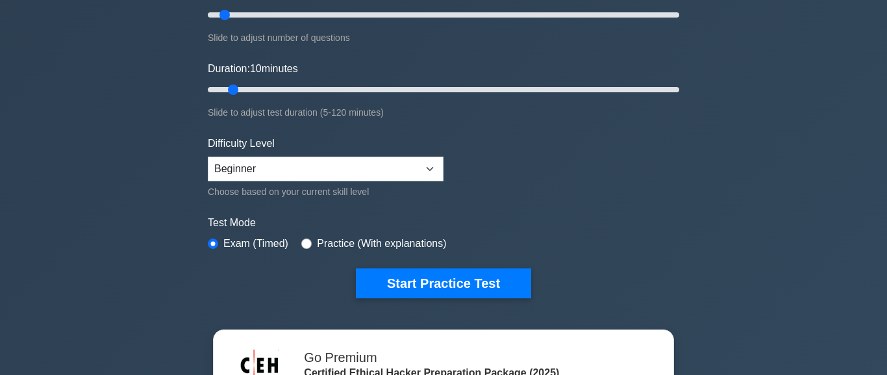
scroll to position [222, 0]
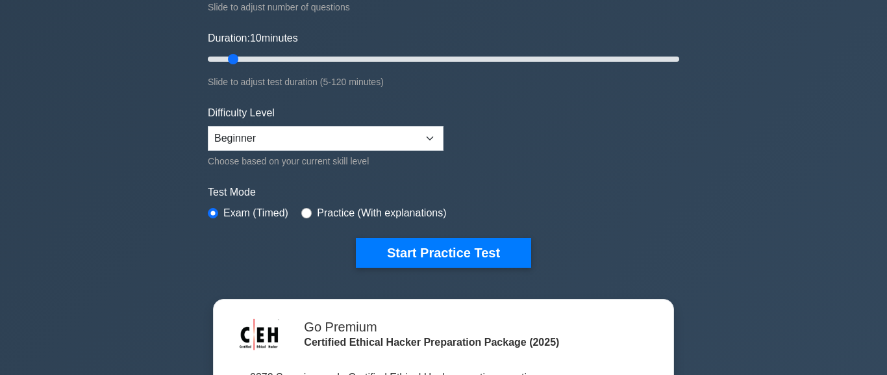
click at [440, 233] on form "Topics Introduction to Ethical Hacking Footprinting and Reconnaissance Scanning…" at bounding box center [443, 66] width 471 height 401
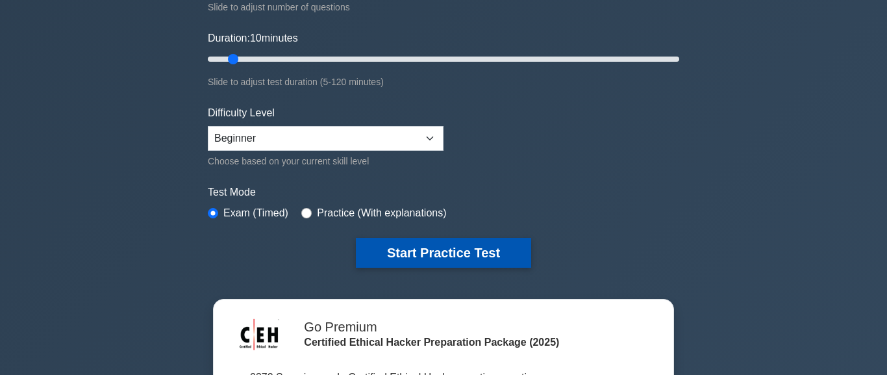
click at [436, 245] on button "Start Practice Test" at bounding box center [443, 253] width 175 height 30
click at [461, 258] on button "Start Practice Test" at bounding box center [443, 253] width 175 height 30
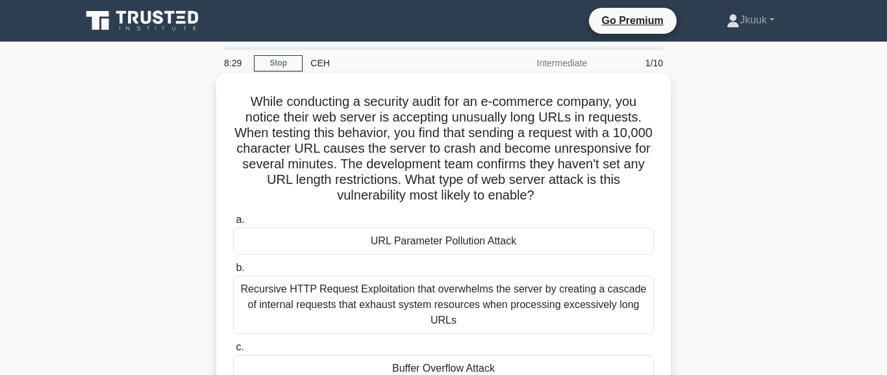
click at [563, 255] on div "URL Parameter Pollution Attack" at bounding box center [443, 240] width 421 height 27
click at [233, 224] on input "a. URL Parameter Pollution Attack" at bounding box center [233, 220] width 0 height 8
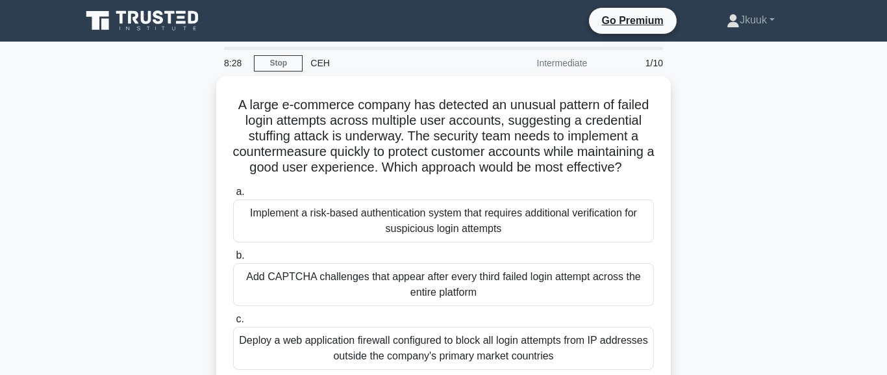
click at [563, 263] on label "b. Add CAPTCHA challenges that appear after every third failed login attempt ac…" at bounding box center [443, 276] width 421 height 58
click at [233, 260] on input "b. Add CAPTCHA challenges that appear after every third failed login attempt ac…" at bounding box center [233, 255] width 0 height 8
radio input "true"
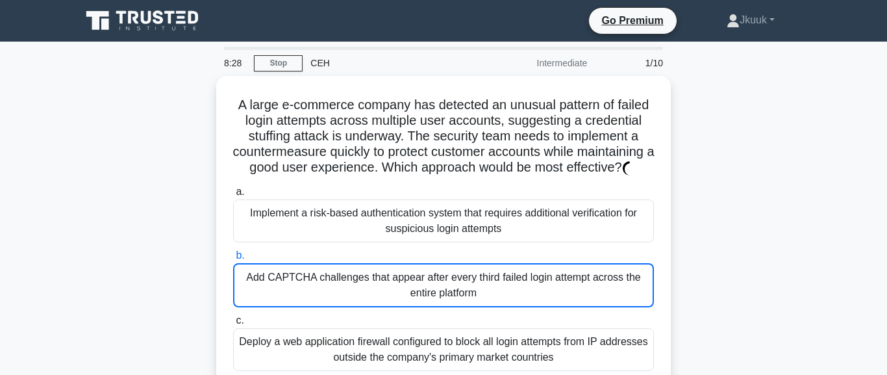
click at [563, 263] on label "b. Add CAPTCHA challenges that appear after every third failed login attempt ac…" at bounding box center [443, 277] width 421 height 60
click at [233, 260] on input "b. Add CAPTCHA challenges that appear after every third failed login attempt ac…" at bounding box center [233, 255] width 0 height 8
click at [563, 263] on label "b. Add CAPTCHA challenges that appear after every third failed login attempt ac…" at bounding box center [443, 277] width 421 height 60
click at [233, 260] on input "b. Add CAPTCHA challenges that appear after every third failed login attempt ac…" at bounding box center [233, 255] width 0 height 8
click at [563, 263] on label "b. Add CAPTCHA challenges that appear after every third failed login attempt ac…" at bounding box center [443, 277] width 421 height 60
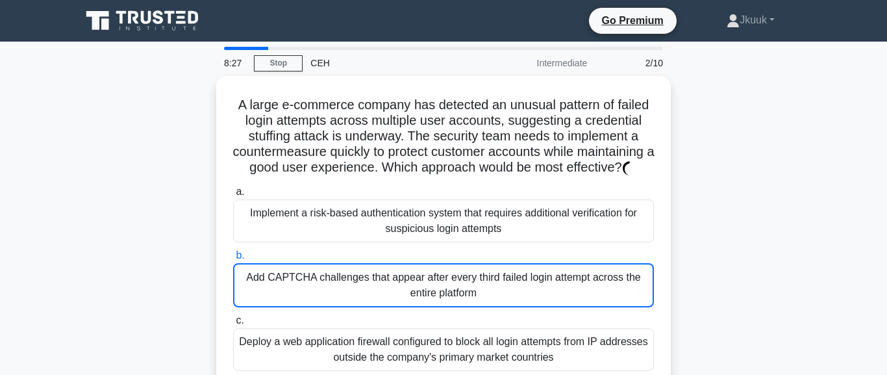
click at [233, 260] on input "b. Add CAPTCHA challenges that appear after every third failed login attempt ac…" at bounding box center [233, 255] width 0 height 8
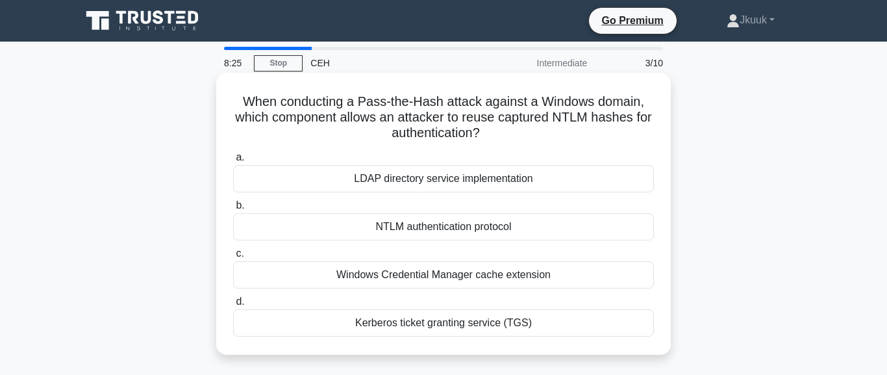
click at [530, 222] on div "NTLM authentication protocol" at bounding box center [443, 226] width 421 height 27
click at [233, 210] on input "b. NTLM authentication protocol" at bounding box center [233, 205] width 0 height 8
radio input "true"
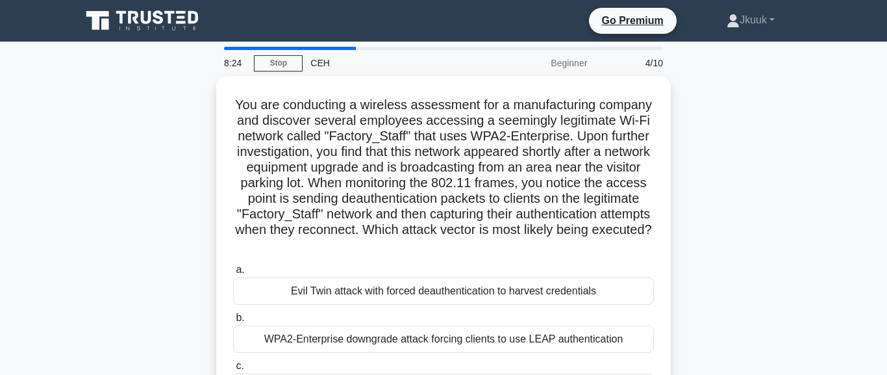
click at [525, 232] on h5 "You are conducting a wireless assessment for a manufacturing company and discov…" at bounding box center [443, 175] width 423 height 157
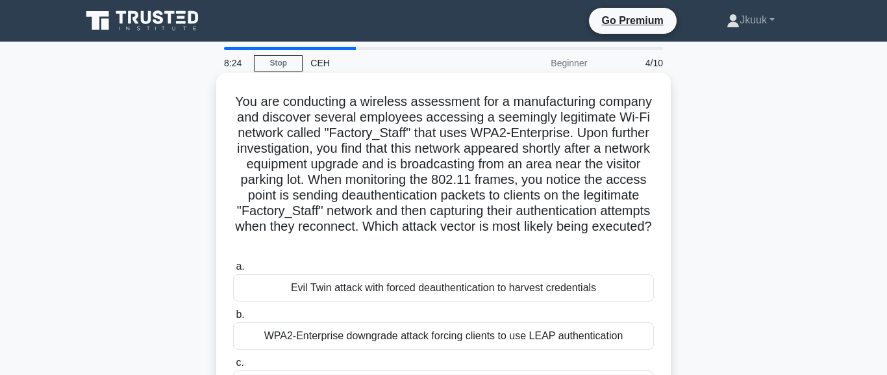
click at [550, 268] on div "You are conducting a wireless assessment for a manufacturing company and discov…" at bounding box center [443, 284] width 444 height 412
click at [547, 301] on div "Evil Twin attack with forced deauthentication to harvest credentials" at bounding box center [443, 287] width 421 height 27
click at [233, 271] on input "a. Evil Twin attack with forced deauthentication to harvest credentials" at bounding box center [233, 266] width 0 height 8
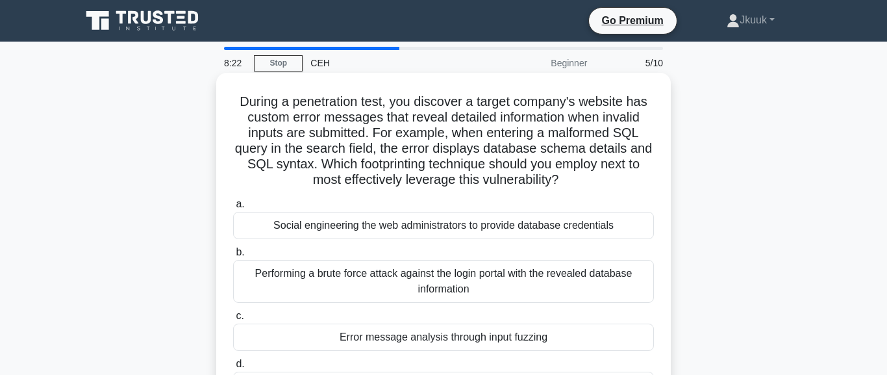
click at [494, 366] on div "a. Social engineering the web administrators to provide database credentials b.…" at bounding box center [443, 305] width 436 height 223
click at [499, 342] on label "c. Error message analysis through input fuzzing" at bounding box center [443, 329] width 421 height 43
click at [505, 344] on div "Error message analysis through input fuzzing" at bounding box center [443, 336] width 421 height 27
click at [512, 351] on div "Error message analysis through input fuzzing" at bounding box center [443, 336] width 421 height 27
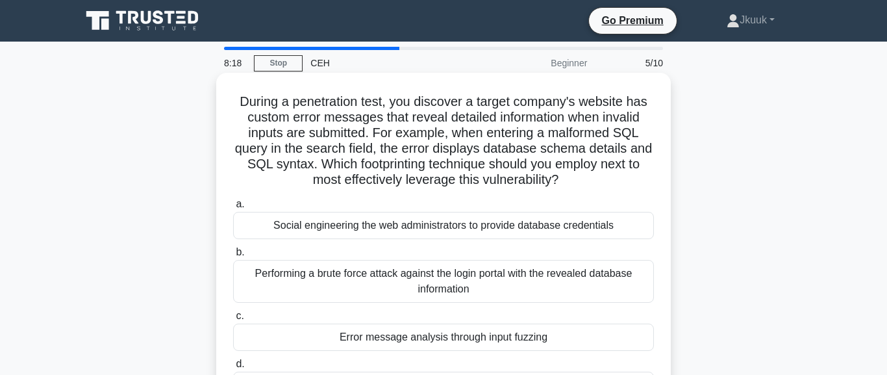
click at [233, 320] on input "c. Error message analysis through input fuzzing" at bounding box center [233, 316] width 0 height 8
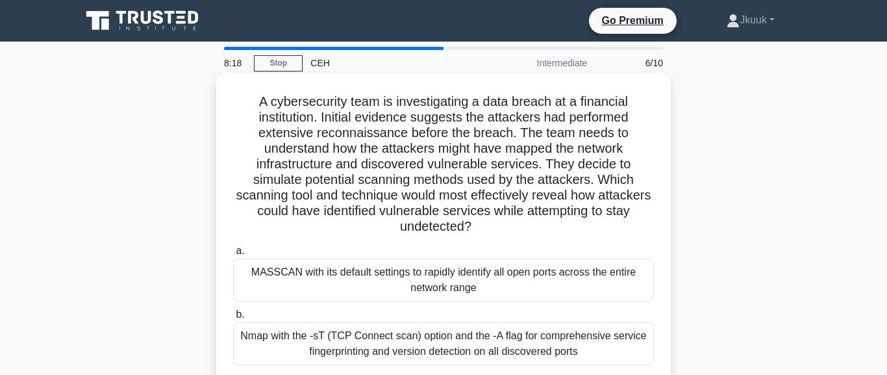
click at [531, 307] on label "b. Nmap with the -sT (TCP Connect scan) option and the -A flag for comprehensiv…" at bounding box center [443, 336] width 421 height 58
click at [544, 283] on div "MASSCAN with its default settings to rapidly identify all open ports across the…" at bounding box center [443, 279] width 421 height 43
click at [488, 359] on div "Nmap with the -sT (TCP Connect scan) option and the -A flag for comprehensive s…" at bounding box center [443, 343] width 421 height 43
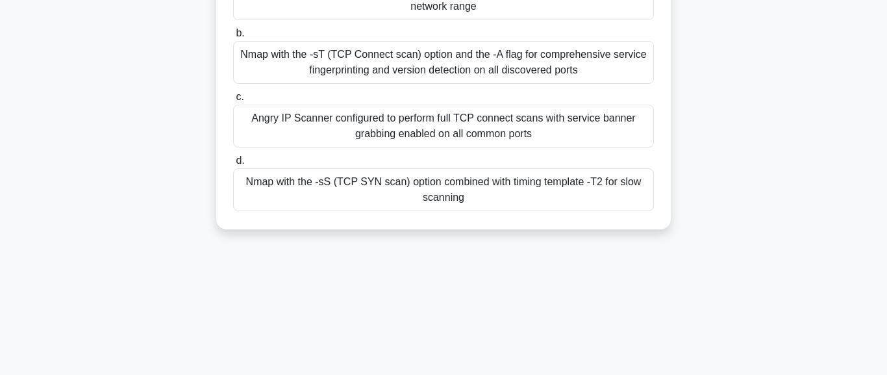
scroll to position [296, 0]
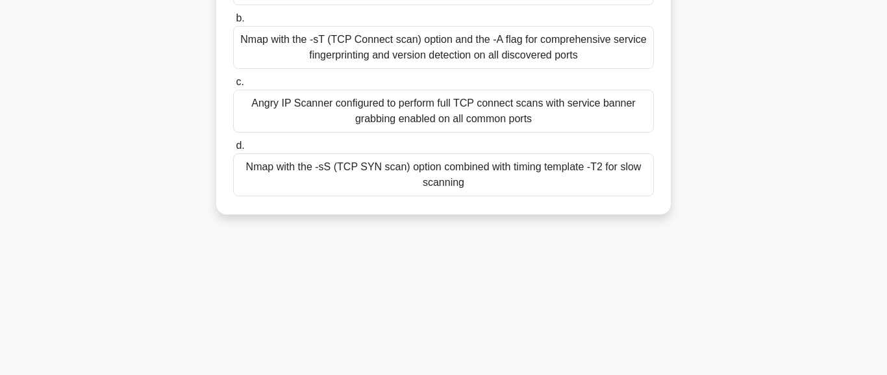
click at [456, 196] on div "Nmap with the -sS (TCP SYN scan) option combined with timing template -T2 for s…" at bounding box center [443, 174] width 421 height 43
click at [233, 150] on input "d. Nmap with the -sS (TCP SYN scan) option combined with timing template -T2 fo…" at bounding box center [233, 146] width 0 height 8
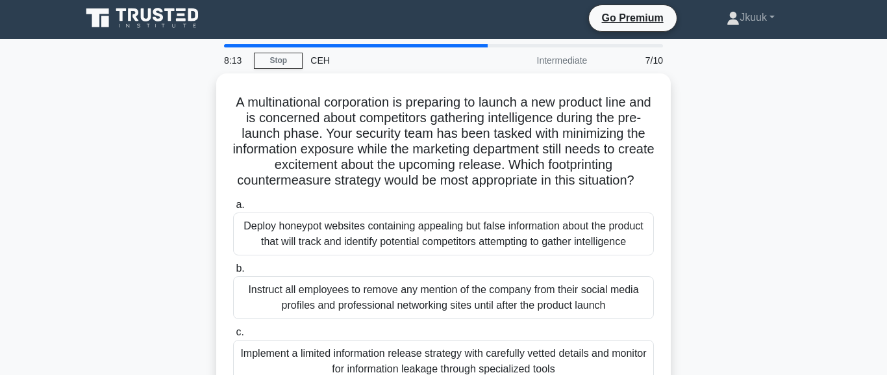
scroll to position [1, 0]
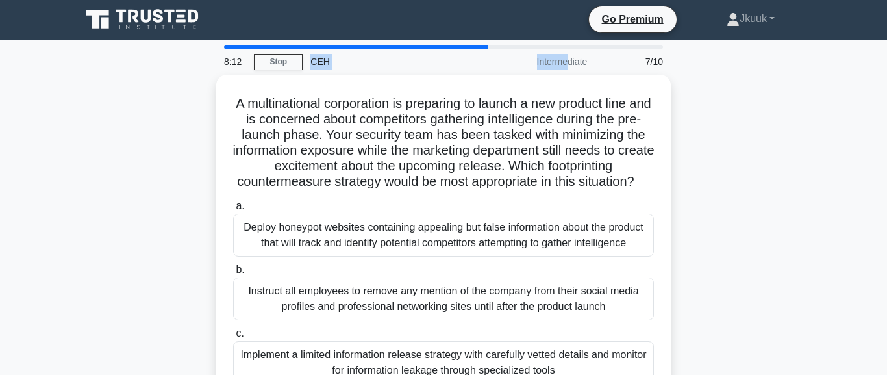
drag, startPoint x: 487, startPoint y: 47, endPoint x: 483, endPoint y: 63, distance: 16.7
click at [483, 49] on div at bounding box center [443, 46] width 439 height 3
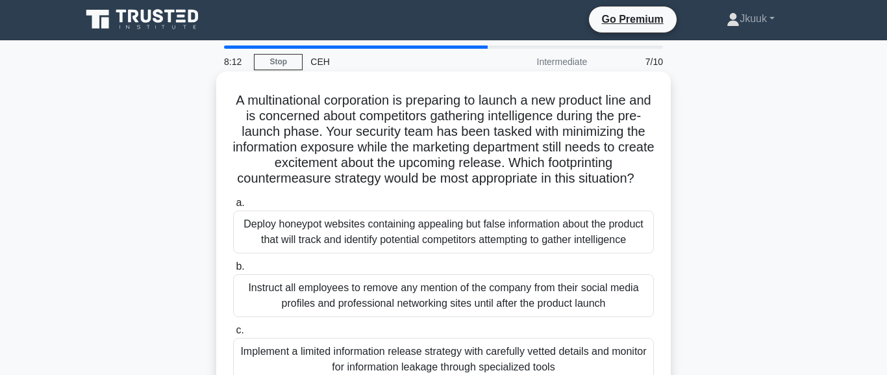
click at [451, 253] on div "Deploy honeypot websites containing appealing but false information about the p…" at bounding box center [443, 231] width 421 height 43
click at [233, 207] on input "a. Deploy honeypot websites containing appealing but false information about th…" at bounding box center [233, 203] width 0 height 8
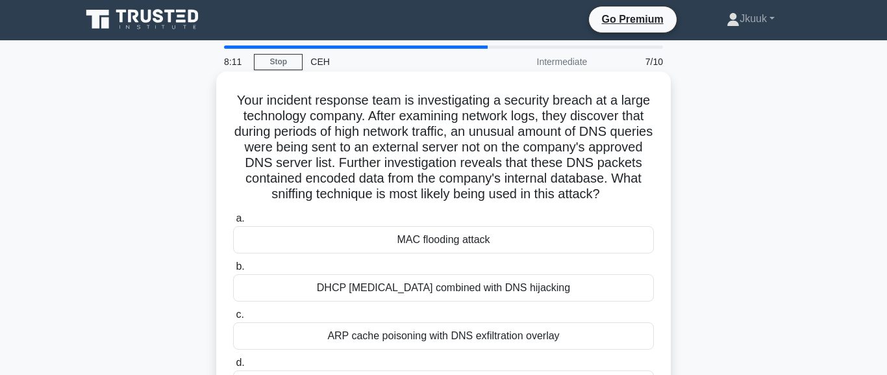
scroll to position [1, 0]
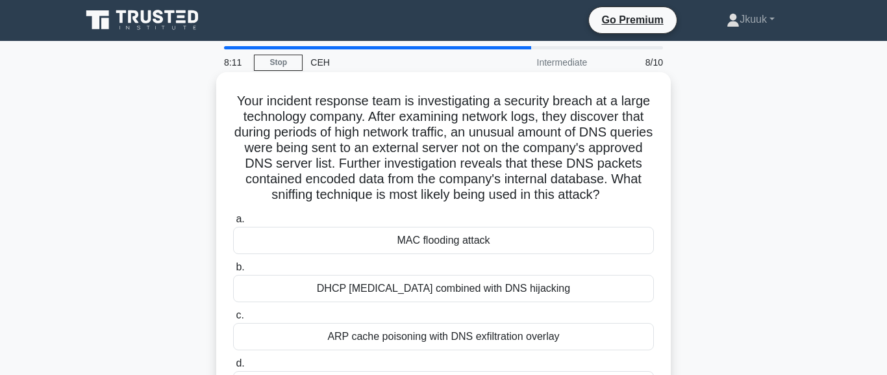
drag, startPoint x: 447, startPoint y: 315, endPoint x: 446, endPoint y: 323, distance: 7.8
click at [446, 323] on div "a. MAC flooding attack b. DHCP [MEDICAL_DATA] combined with DNS hijacking c. d." at bounding box center [443, 304] width 436 height 192
click at [438, 350] on div "ARP cache poisoning with DNS exfiltration overlay" at bounding box center [443, 336] width 421 height 27
click at [233, 320] on input "[PERSON_NAME] cache poisoning with DNS exfiltration overlay" at bounding box center [233, 315] width 0 height 8
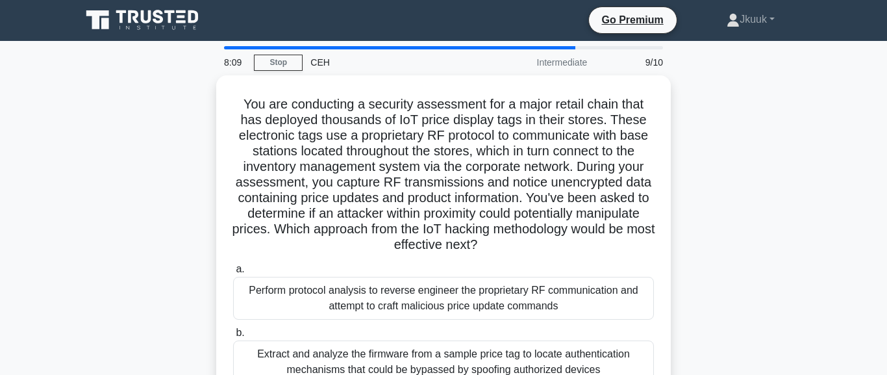
scroll to position [0, 0]
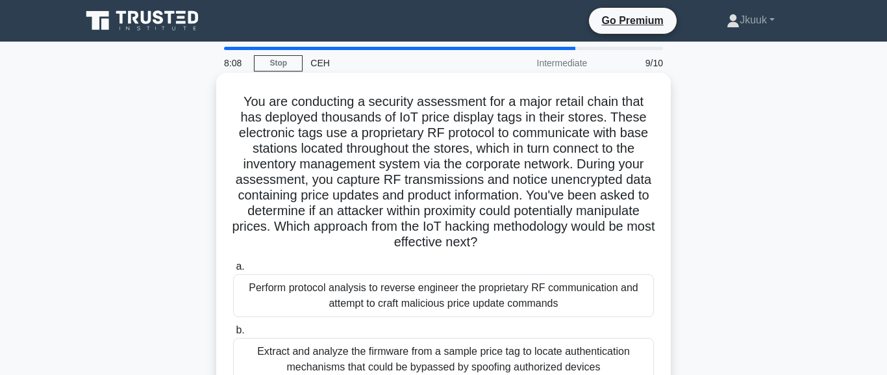
click at [429, 317] on div "Perform protocol analysis to reverse engineer the proprietary RF communication …" at bounding box center [443, 295] width 421 height 43
click at [233, 271] on input "a. Perform protocol analysis to reverse engineer the proprietary RF communicati…" at bounding box center [233, 266] width 0 height 8
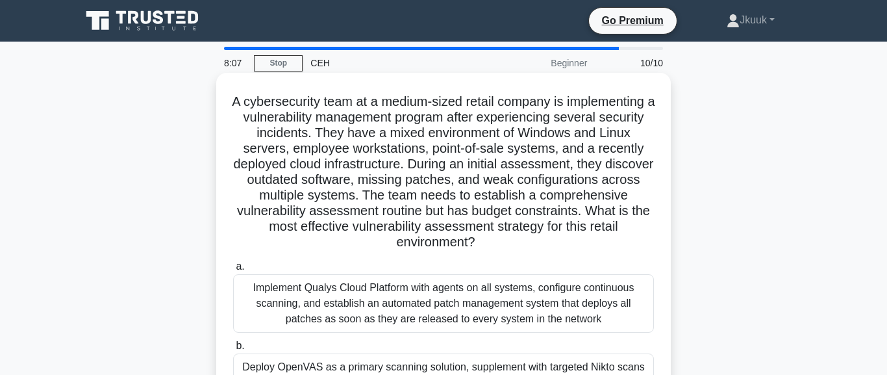
click at [388, 332] on div "Implement Qualys Cloud Platform with agents on all systems, configure continuou…" at bounding box center [443, 303] width 421 height 58
click at [233, 271] on input "a. Implement Qualys Cloud Platform with agents on all systems, configure contin…" at bounding box center [233, 266] width 0 height 8
radio input "true"
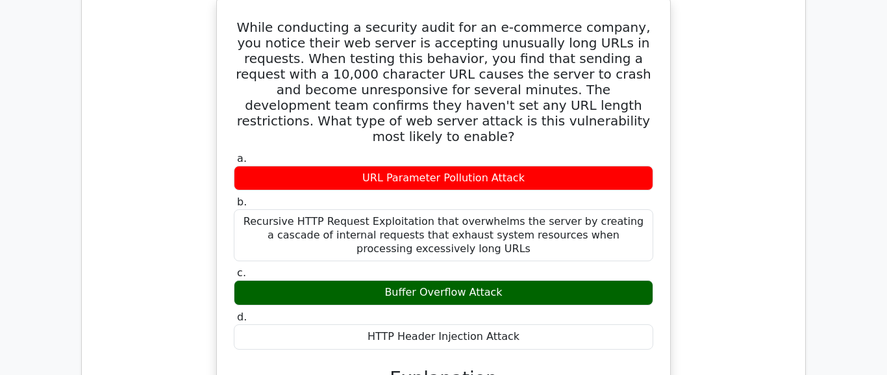
scroll to position [1110, 0]
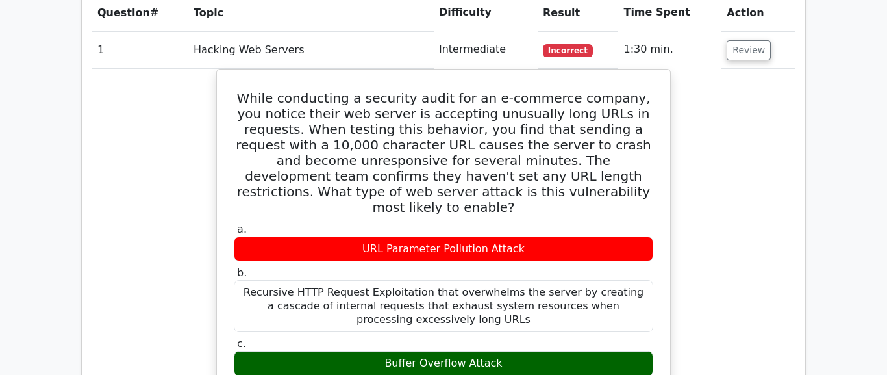
drag, startPoint x: 692, startPoint y: 177, endPoint x: 692, endPoint y: 186, distance: 9.1
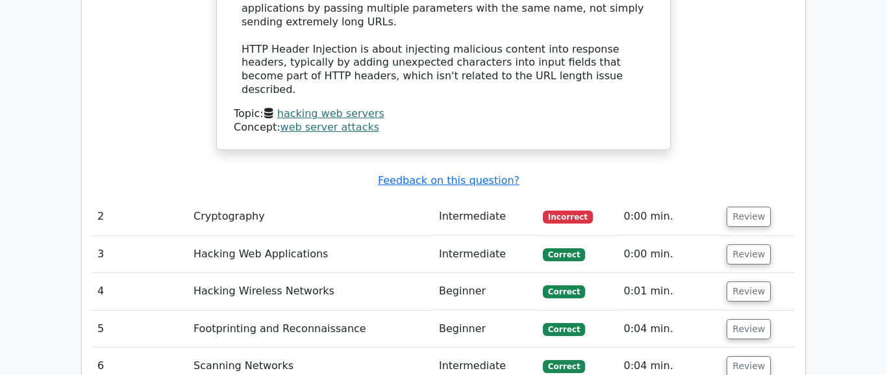
scroll to position [1851, 0]
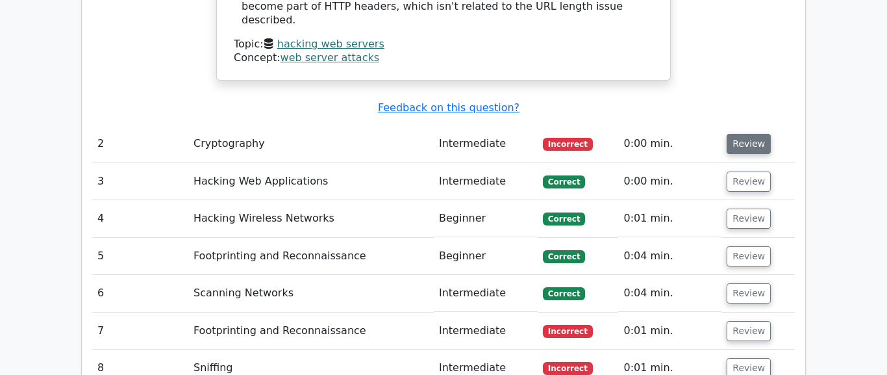
click at [737, 134] on button "Review" at bounding box center [749, 144] width 44 height 20
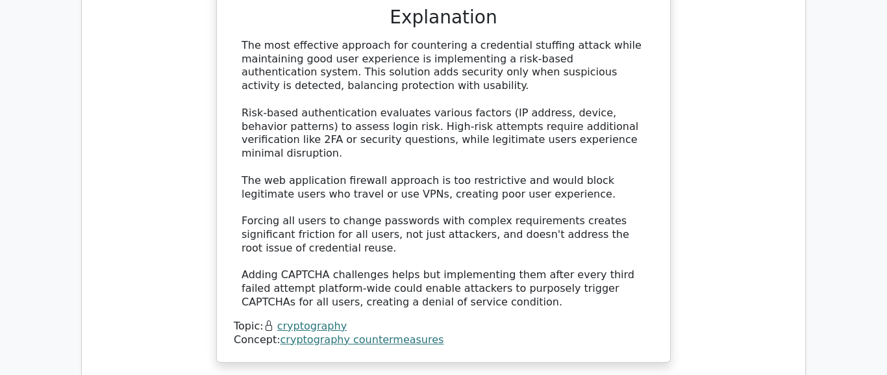
scroll to position [2517, 0]
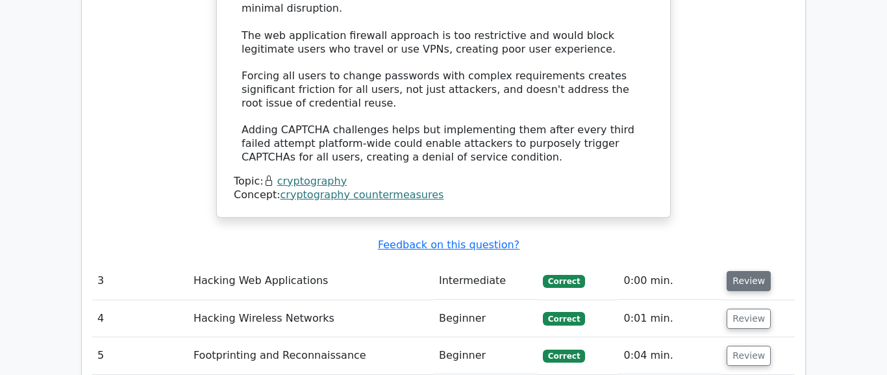
click at [748, 271] on button "Review" at bounding box center [749, 281] width 44 height 20
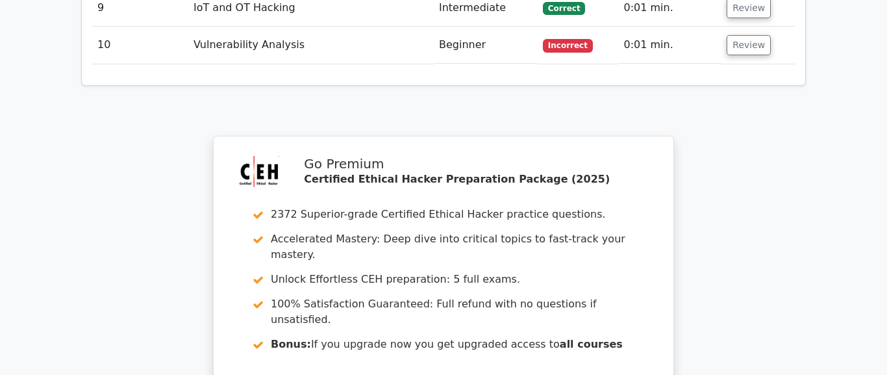
scroll to position [3850, 0]
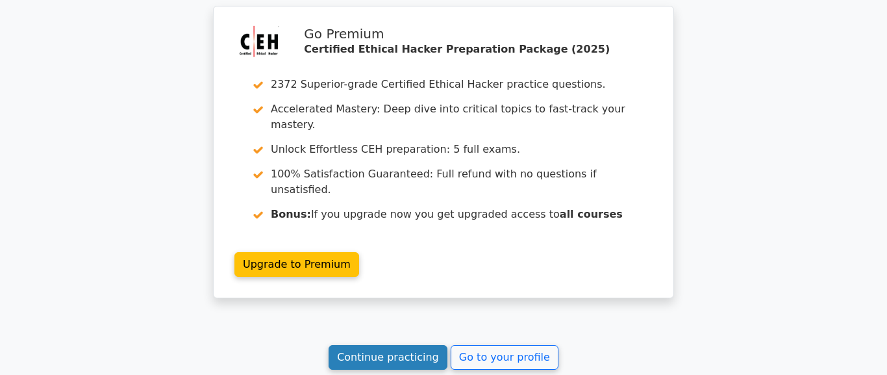
click at [393, 345] on link "Continue practicing" at bounding box center [388, 357] width 119 height 25
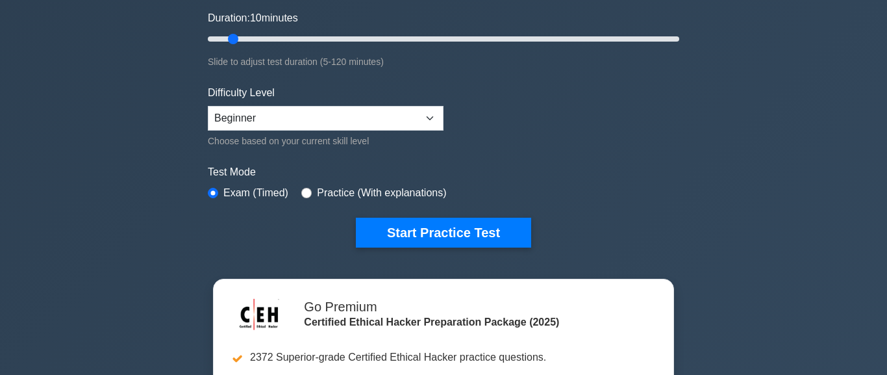
scroll to position [296, 0]
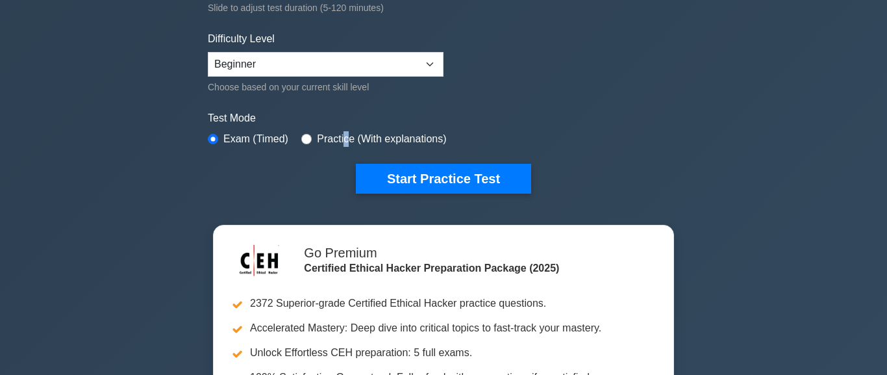
click at [362, 145] on label "Practice (With explanations)" at bounding box center [381, 139] width 129 height 16
click at [312, 137] on input "radio" at bounding box center [306, 139] width 10 height 10
radio input "true"
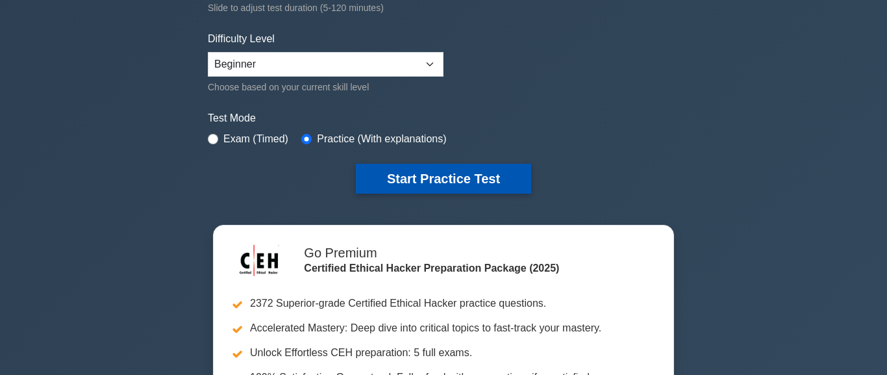
click at [418, 180] on button "Start Practice Test" at bounding box center [443, 179] width 175 height 30
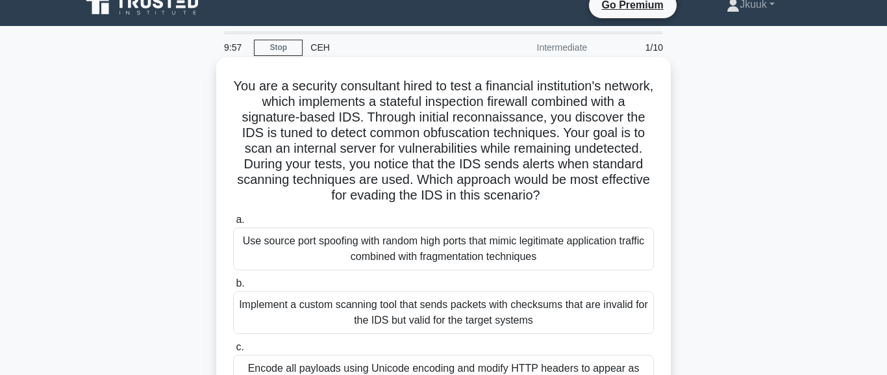
scroll to position [74, 0]
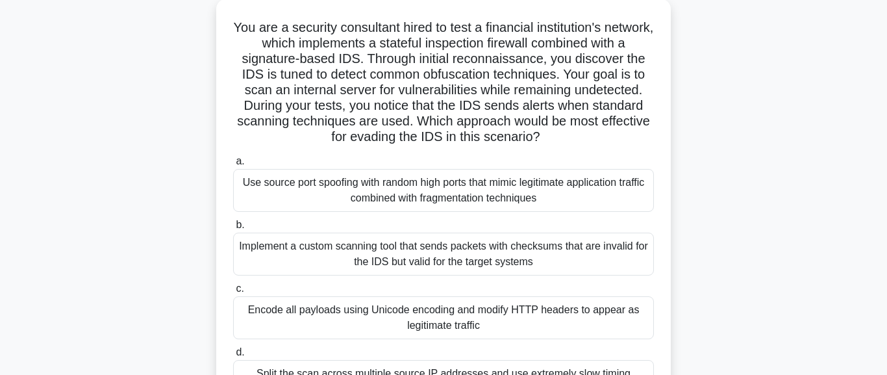
click at [345, 145] on h5 "You are a security consultant hired to test a financial institution's network, …" at bounding box center [443, 82] width 423 height 126
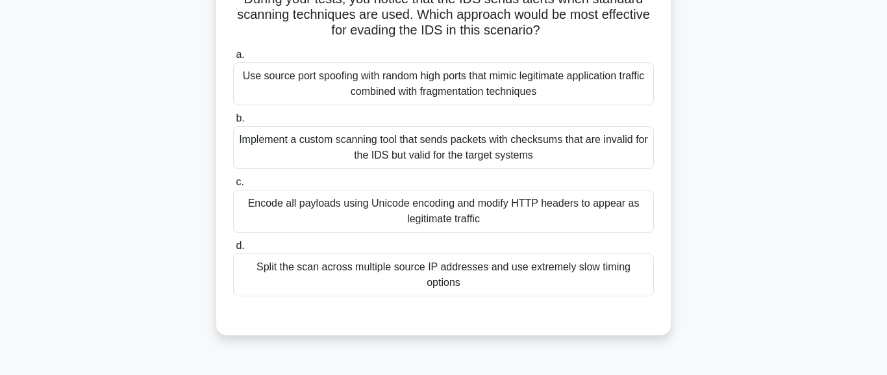
scroll to position [222, 0]
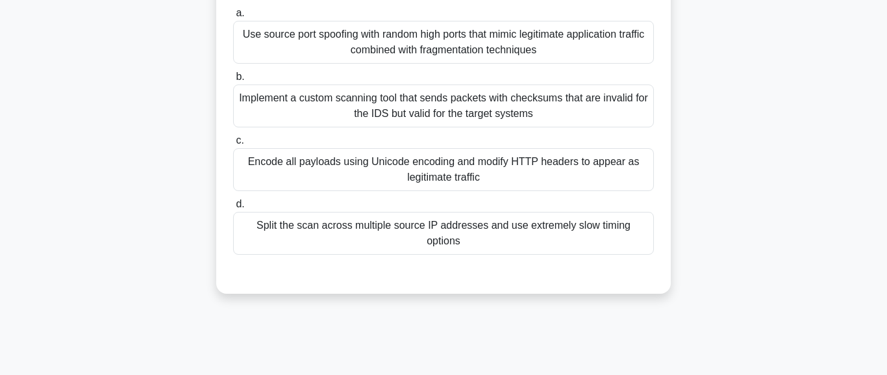
click at [401, 182] on div "Encode all payloads using Unicode encoding and modify HTTP headers to appear as…" at bounding box center [443, 169] width 421 height 43
click at [233, 145] on input "c. Encode all payloads using Unicode encoding and modify HTTP headers to appear…" at bounding box center [233, 140] width 0 height 8
radio input "true"
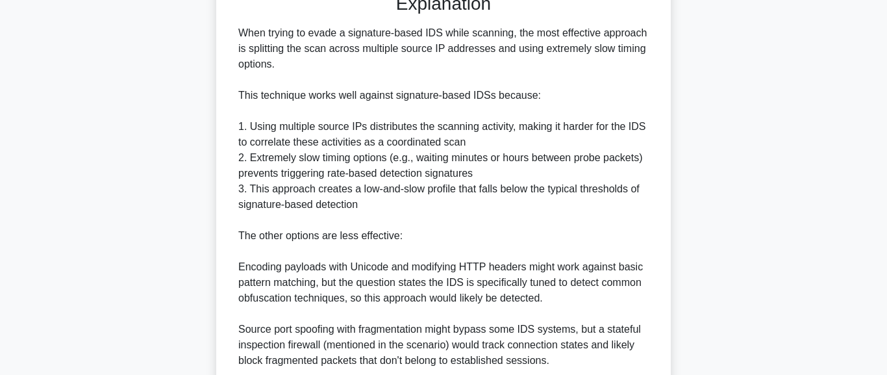
scroll to position [518, 0]
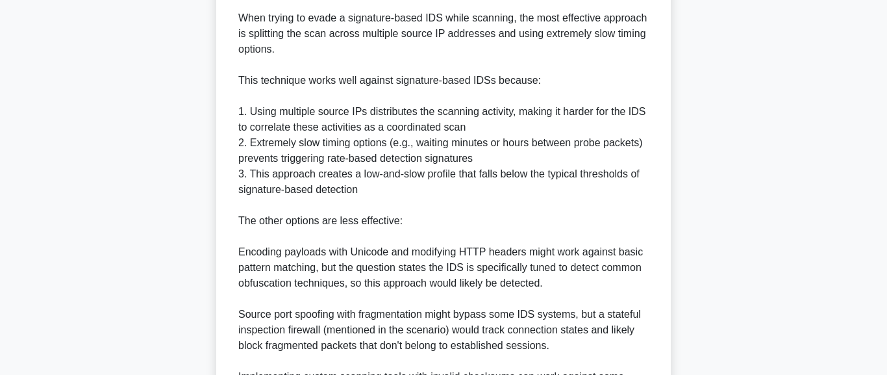
click at [405, 319] on div "When trying to evade a signature-based IDS while scanning, the most effective a…" at bounding box center [443, 220] width 410 height 421
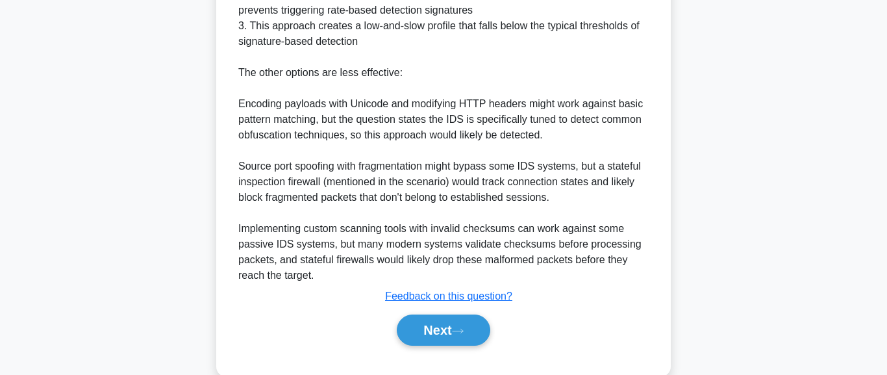
scroll to position [739, 0]
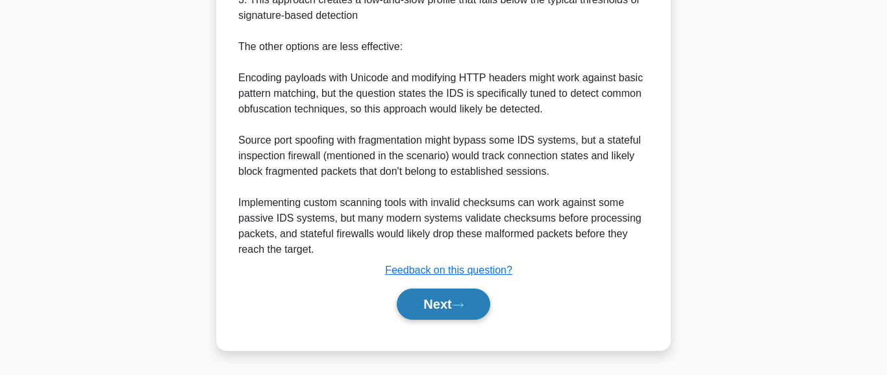
click at [460, 302] on button "Next" at bounding box center [443, 303] width 93 height 31
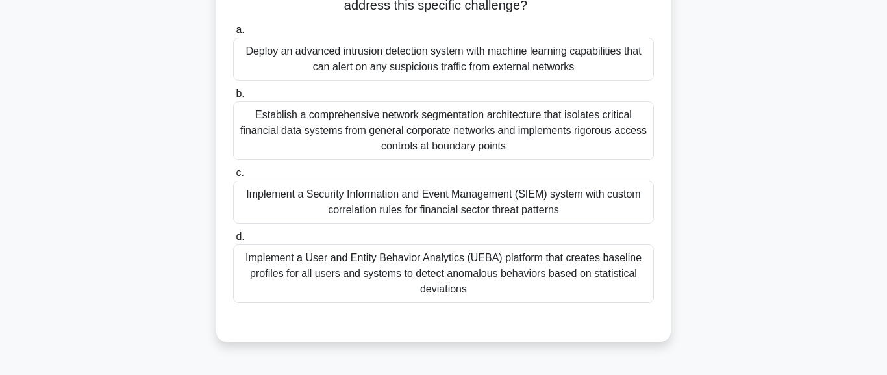
scroll to position [222, 0]
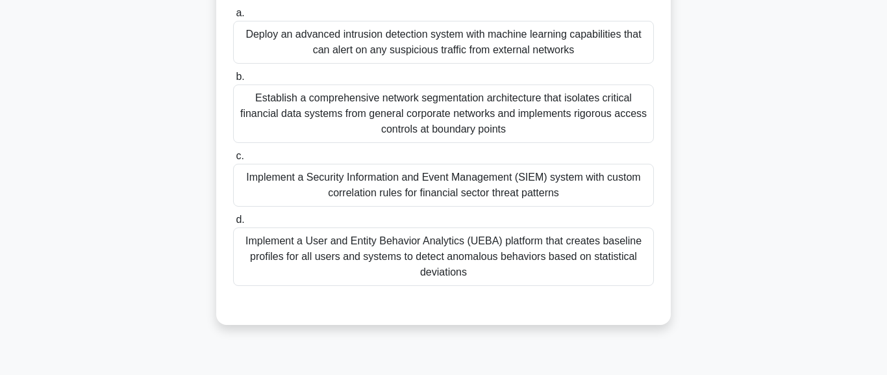
click at [493, 64] on div "Deploy an advanced intrusion detection system with machine learning capabilitie…" at bounding box center [443, 42] width 421 height 43
click at [233, 18] on input "a. Deploy an advanced intrusion detection system with machine learning capabili…" at bounding box center [233, 13] width 0 height 8
radio input "true"
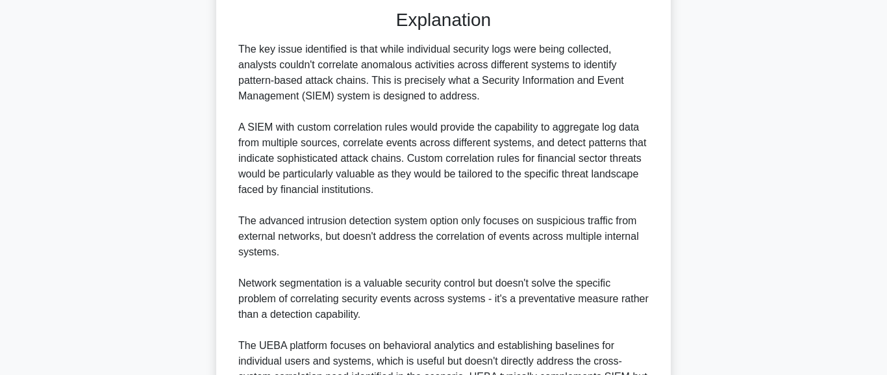
scroll to position [444, 0]
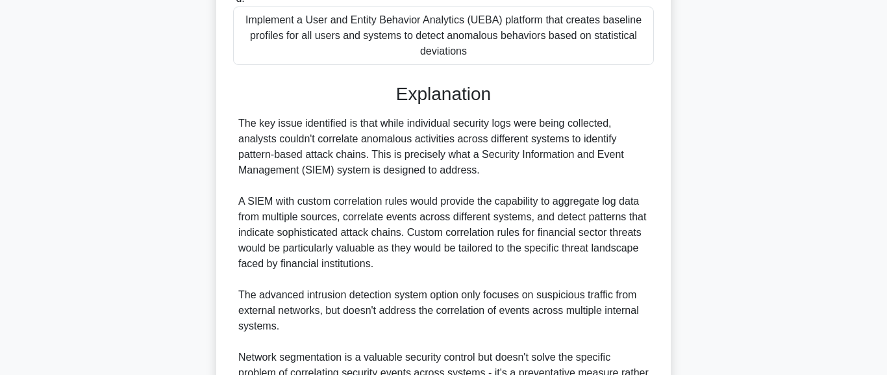
click at [489, 214] on div "The key issue identified is that while individual security logs were being coll…" at bounding box center [443, 295] width 410 height 358
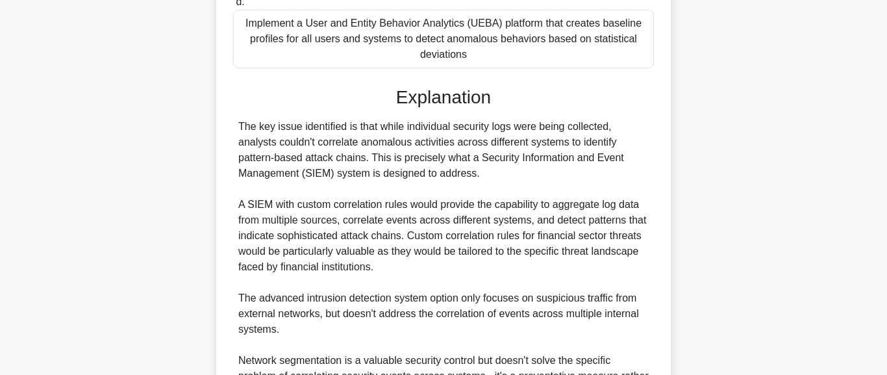
click at [740, 129] on div "A financial services firm is expanding its security operations center (SOC) to …" at bounding box center [443, 109] width 740 height 954
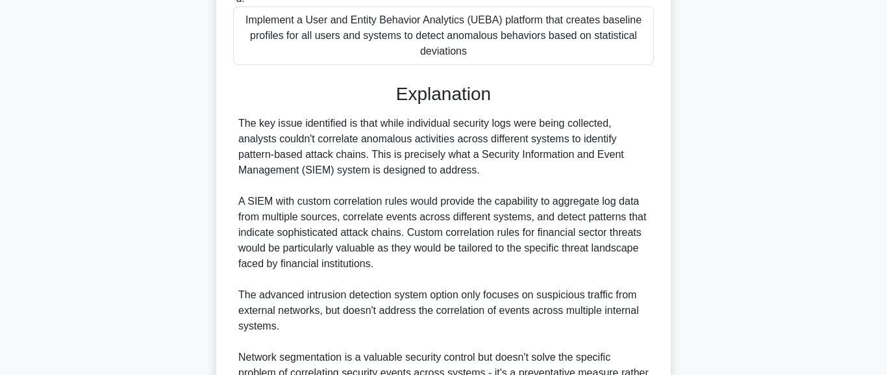
click at [636, 105] on h3 "Explanation" at bounding box center [443, 94] width 405 height 22
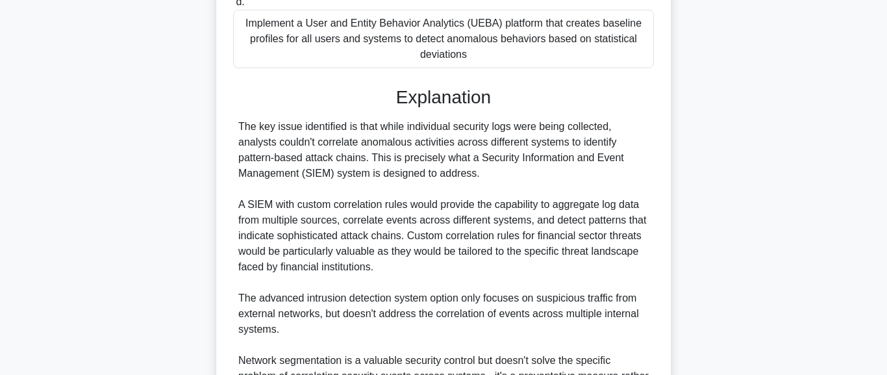
click at [709, 138] on div "A financial services firm is expanding its security operations center (SOC) to …" at bounding box center [443, 109] width 740 height 954
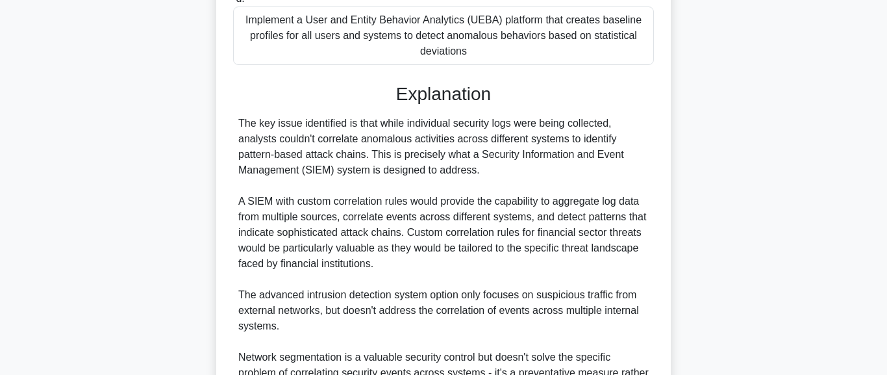
click at [642, 105] on h3 "Explanation" at bounding box center [443, 94] width 405 height 22
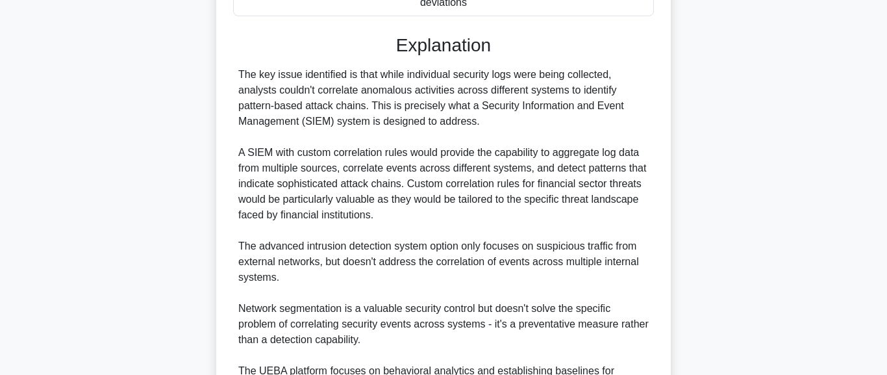
scroll to position [518, 0]
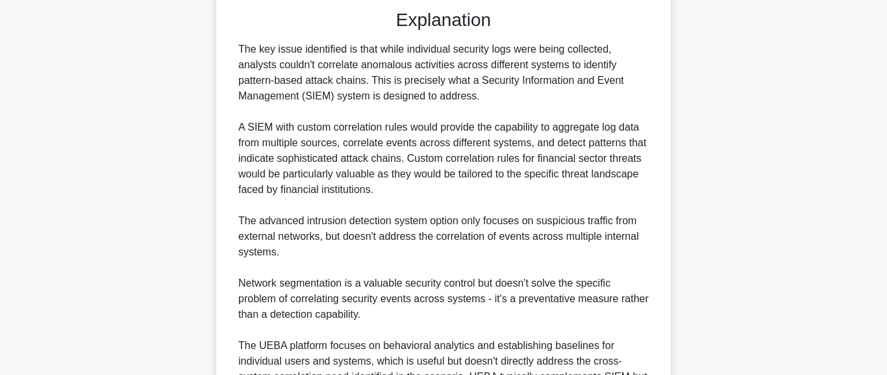
click at [647, 192] on div "The key issue identified is that while individual security logs were being coll…" at bounding box center [443, 221] width 410 height 358
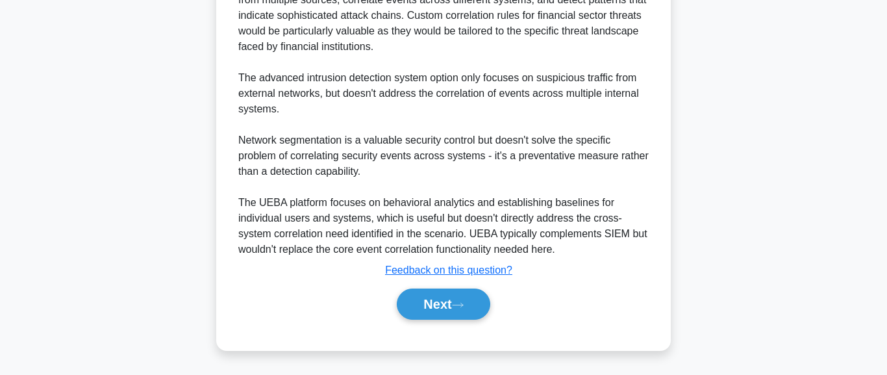
scroll to position [723, 0]
click at [634, 271] on div "Submit feedback Feedback on this question?" at bounding box center [448, 270] width 421 height 16
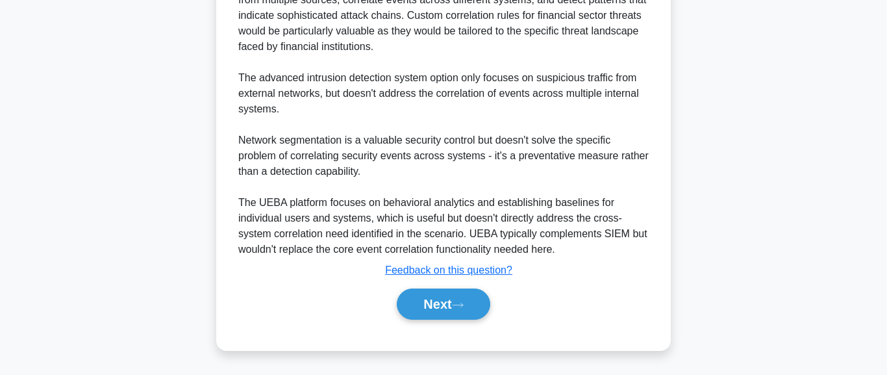
click at [579, 29] on div "The key issue identified is that while individual security logs were being coll…" at bounding box center [443, 78] width 410 height 358
click at [640, 36] on div "The key issue identified is that while individual security logs were being coll…" at bounding box center [443, 78] width 410 height 358
click at [651, 95] on div "The key issue identified is that while individual security logs were being coll…" at bounding box center [443, 78] width 421 height 358
click at [649, 129] on div "The key issue identified is that while individual security logs were being coll…" at bounding box center [443, 78] width 421 height 358
click at [647, 154] on div "The key issue identified is that while individual security logs were being coll…" at bounding box center [443, 78] width 410 height 358
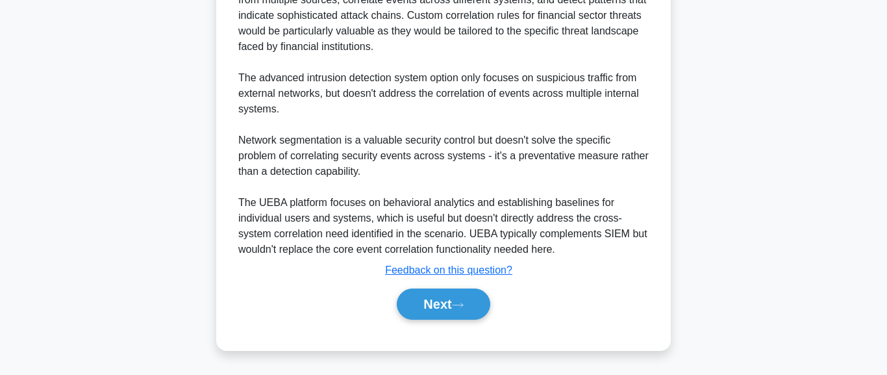
click at [627, 278] on div "Explanation The key issue identified is that while individual security logs wer…" at bounding box center [443, 95] width 421 height 458
click at [442, 307] on button "Next" at bounding box center [443, 303] width 93 height 31
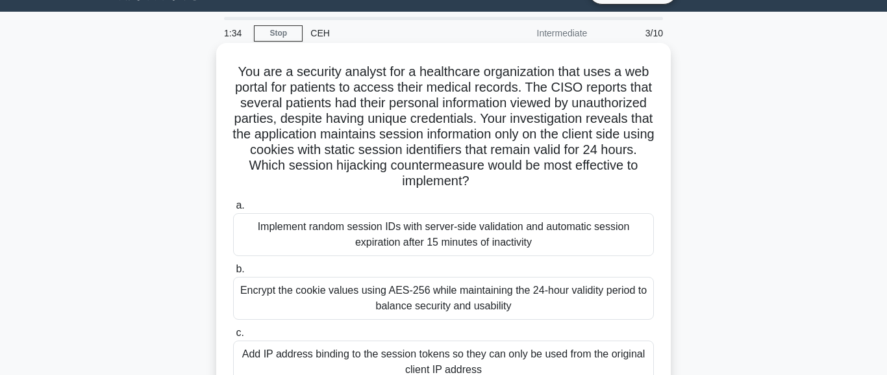
scroll to position [0, 0]
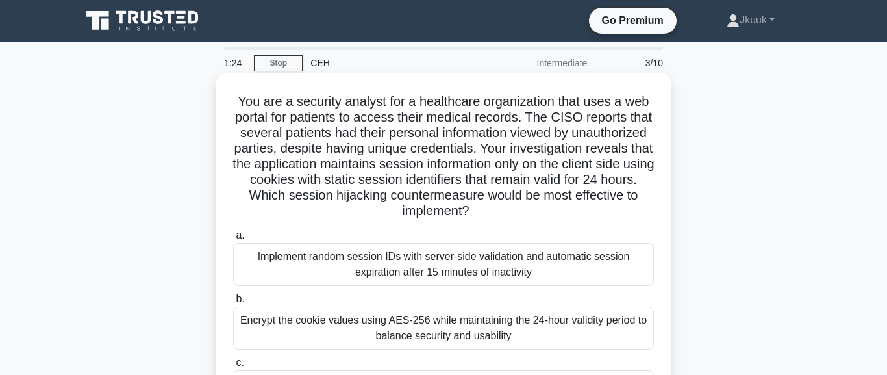
click at [514, 214] on h5 "You are a security analyst for a healthcare organization that uses a web portal…" at bounding box center [443, 157] width 423 height 126
click at [416, 196] on h5 "You are a security analyst for a healthcare organization that uses a web portal…" at bounding box center [443, 157] width 423 height 126
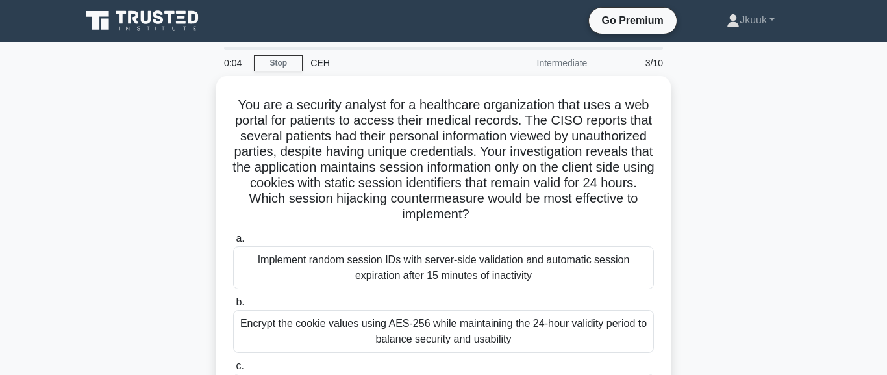
click at [750, 190] on div "You are a security analyst for a healthcare organization that uses a web portal…" at bounding box center [443, 305] width 740 height 458
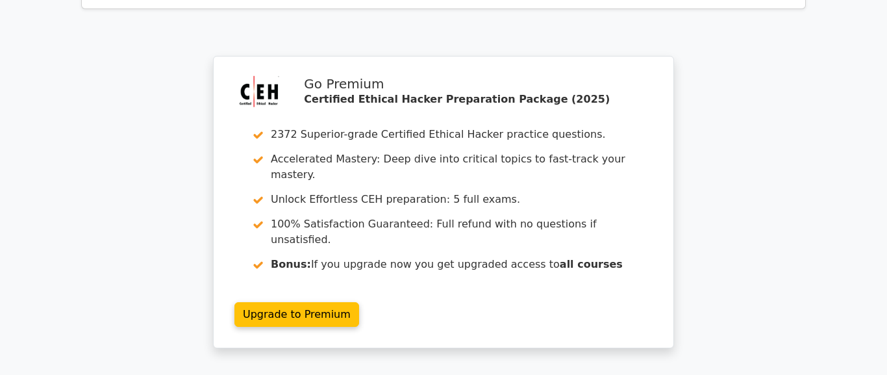
scroll to position [2073, 0]
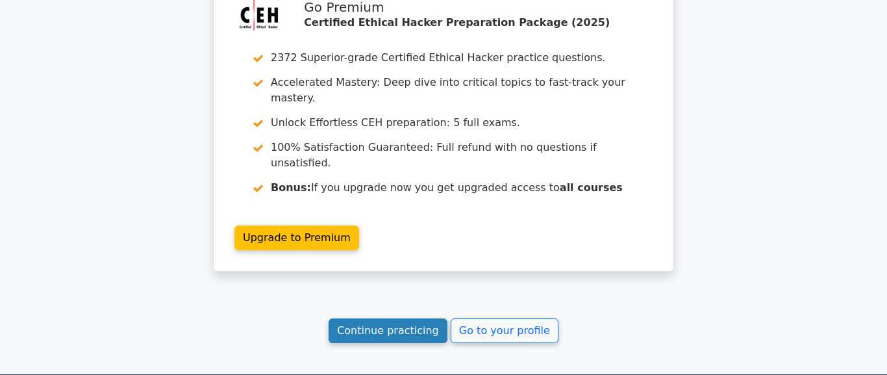
click at [373, 318] on link "Continue practicing" at bounding box center [388, 330] width 119 height 25
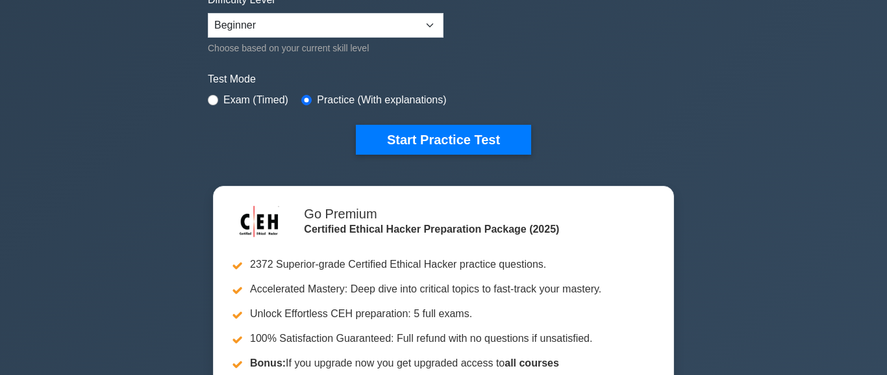
scroll to position [296, 0]
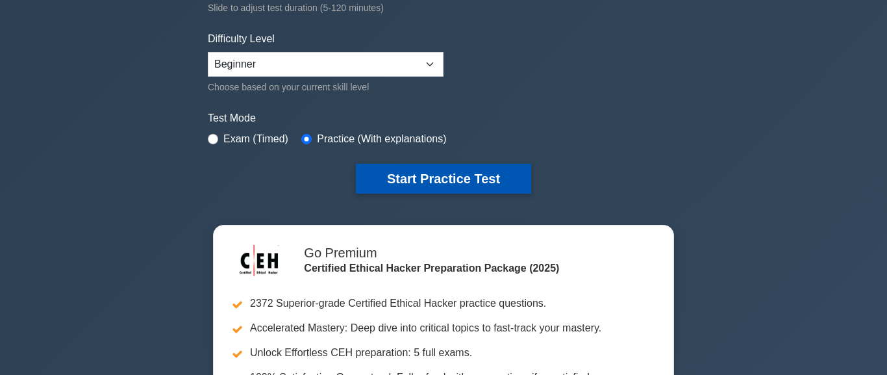
click at [471, 174] on button "Start Practice Test" at bounding box center [443, 179] width 175 height 30
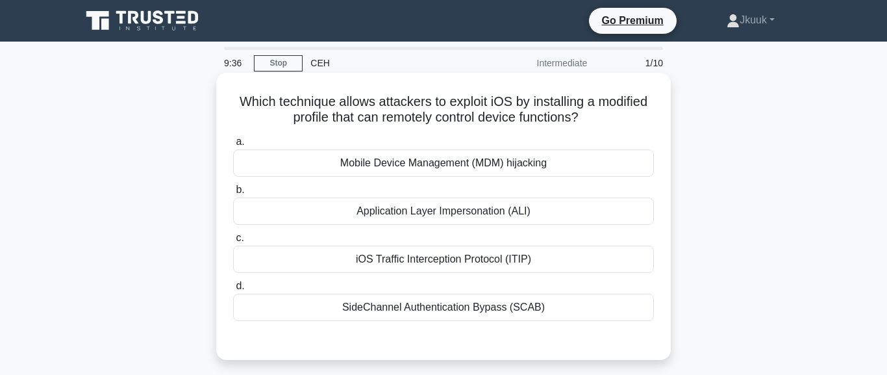
click at [436, 211] on div "Application Layer Impersonation (ALI)" at bounding box center [443, 210] width 421 height 27
click at [233, 194] on input "b. Application Layer Impersonation (ALI)" at bounding box center [233, 190] width 0 height 8
radio input "true"
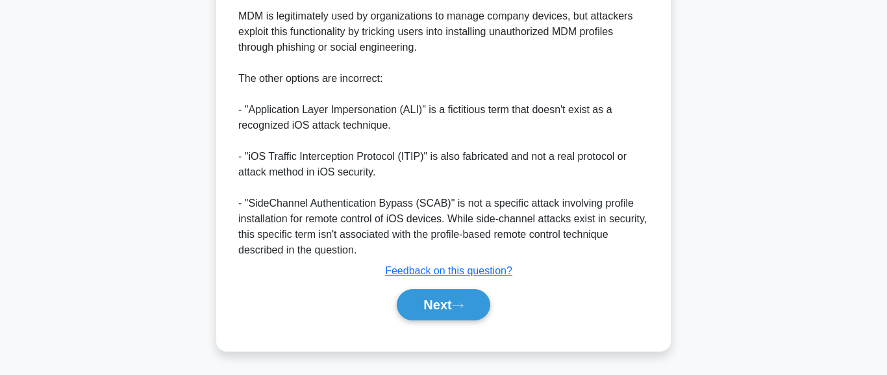
scroll to position [458, 0]
click at [425, 321] on div "Next" at bounding box center [443, 304] width 421 height 42
click at [433, 313] on button "Next" at bounding box center [443, 303] width 93 height 31
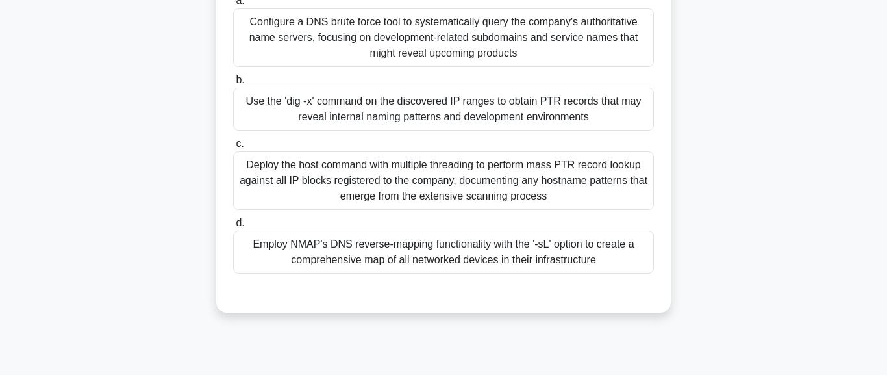
scroll to position [253, 0]
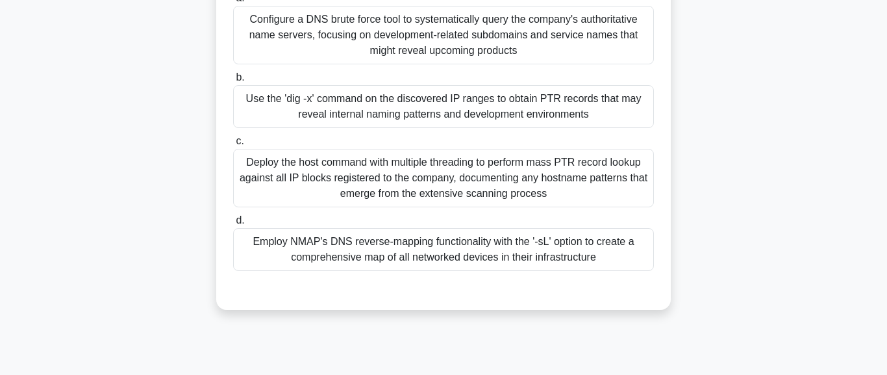
click at [553, 128] on div "Use the 'dig -x' command on the discovered IP ranges to obtain PTR records that…" at bounding box center [443, 106] width 421 height 43
click at [233, 82] on input "b. Use the 'dig -x' command on the discovered IP ranges to obtain PTR records t…" at bounding box center [233, 77] width 0 height 8
radio input "true"
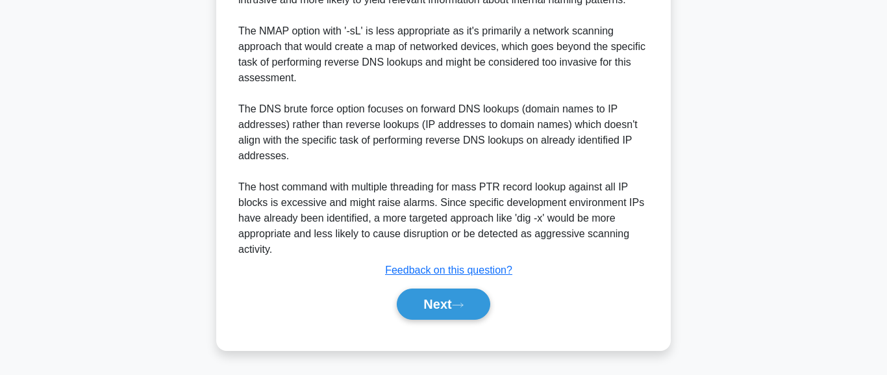
scroll to position [784, 0]
click at [420, 313] on button "Next" at bounding box center [443, 303] width 93 height 31
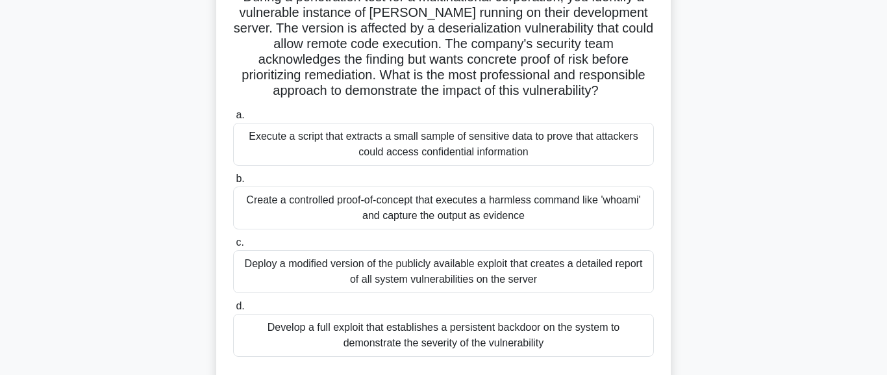
scroll to position [179, 0]
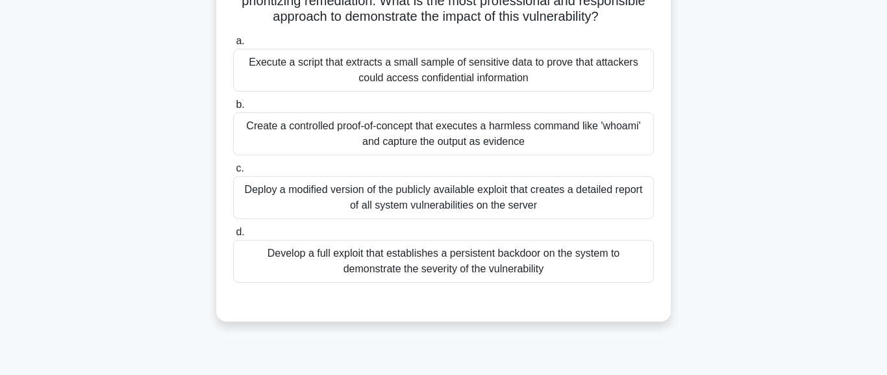
click at [488, 147] on div "Create a controlled proof-of-concept that executes a harmless command like 'who…" at bounding box center [443, 133] width 421 height 43
click at [233, 109] on input "b. Create a controlled proof-of-concept that executes a harmless command like '…" at bounding box center [233, 105] width 0 height 8
radio input "true"
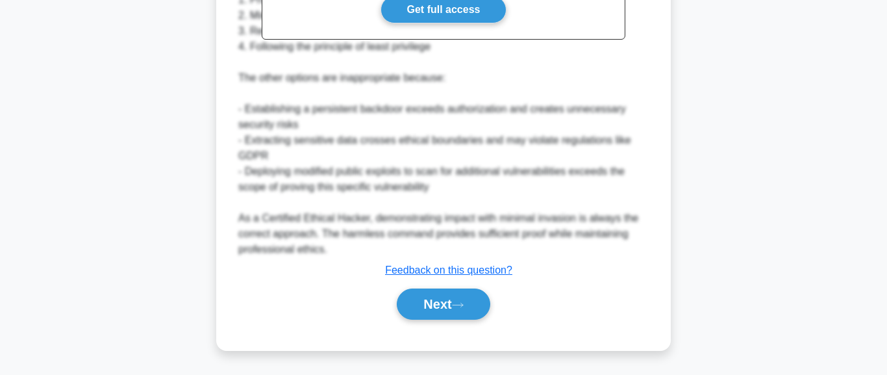
scroll to position [629, 0]
click at [464, 308] on icon at bounding box center [458, 304] width 12 height 7
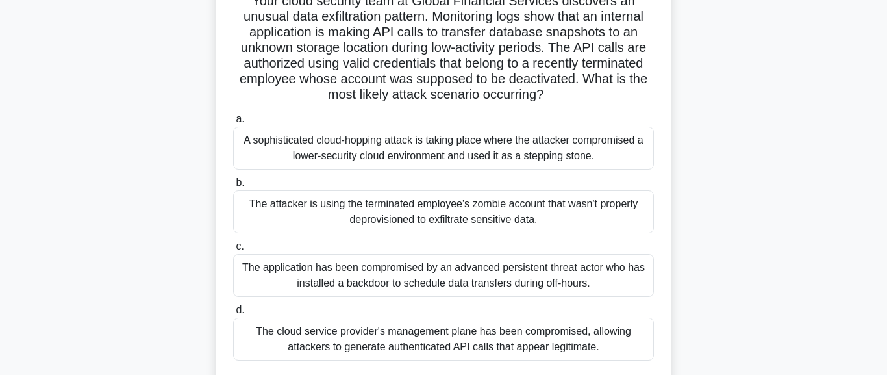
scroll to position [31, 0]
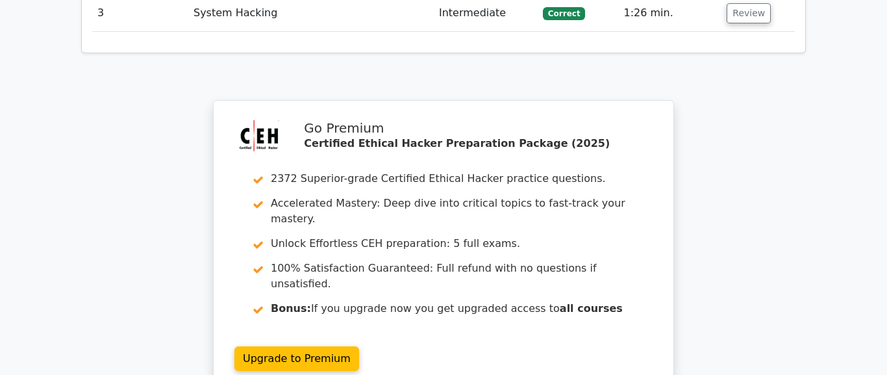
scroll to position [1851, 0]
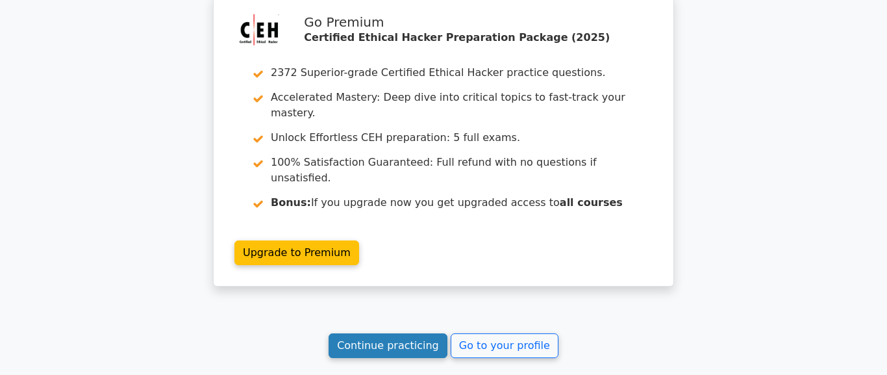
click at [398, 333] on link "Continue practicing" at bounding box center [388, 345] width 119 height 25
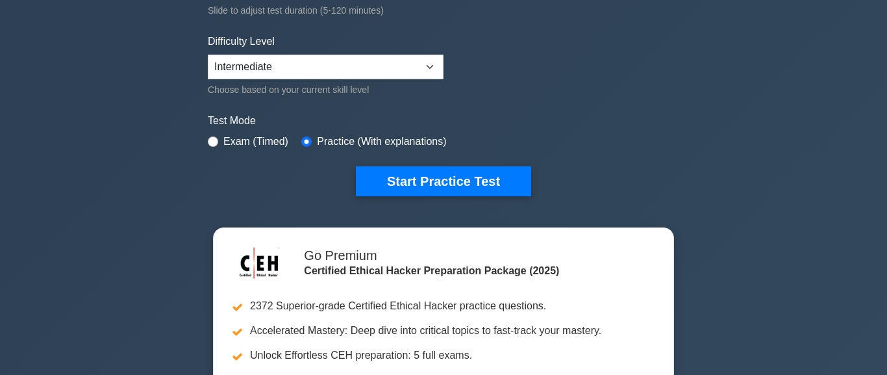
scroll to position [222, 0]
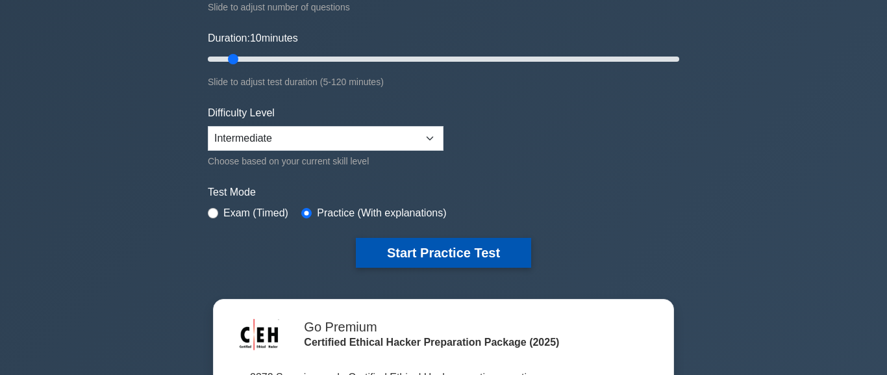
click at [408, 262] on button "Start Practice Test" at bounding box center [443, 253] width 175 height 30
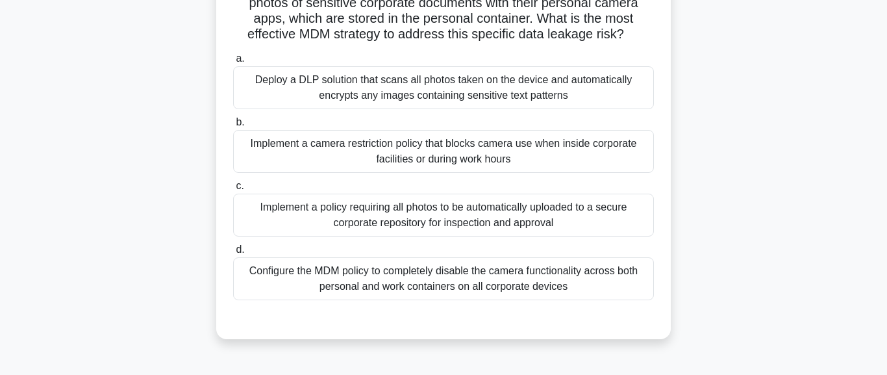
scroll to position [148, 0]
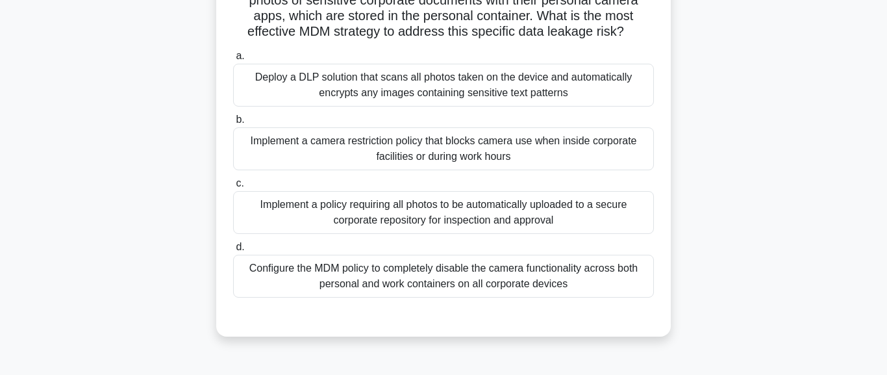
click at [466, 163] on div "Implement a camera restriction policy that blocks camera use when inside corpor…" at bounding box center [443, 148] width 421 height 43
click at [233, 124] on input "b. Implement a camera restriction policy that blocks camera use when inside cor…" at bounding box center [233, 120] width 0 height 8
radio input "true"
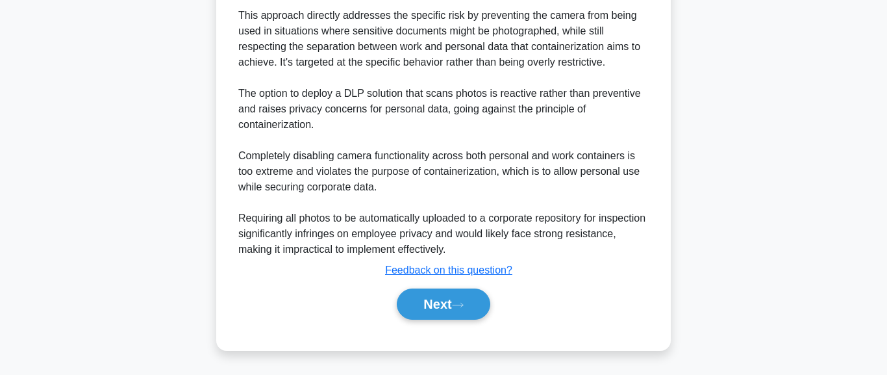
scroll to position [597, 0]
click at [450, 320] on div "Next" at bounding box center [443, 304] width 421 height 42
click at [453, 314] on button "Next" at bounding box center [443, 303] width 93 height 31
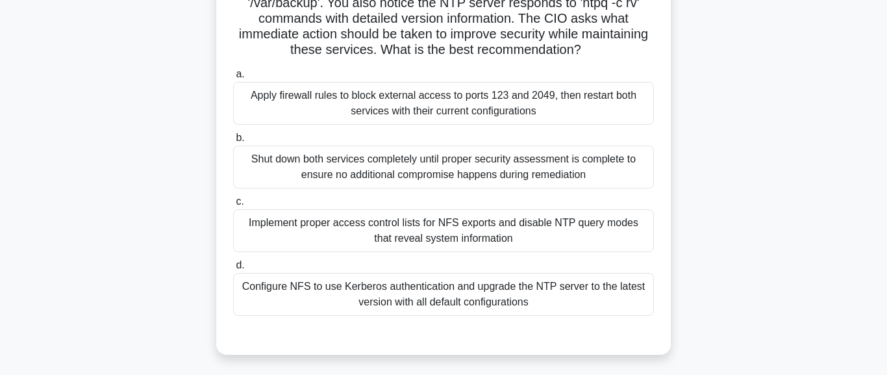
scroll to position [74, 0]
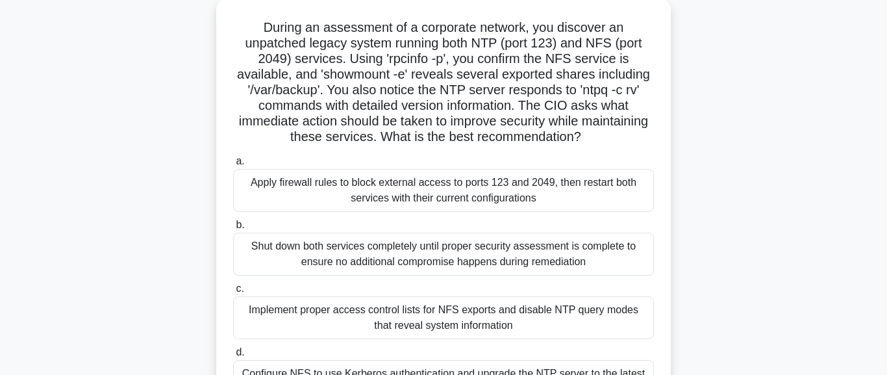
click at [531, 261] on div "Shut down both services completely until proper security assessment is complete…" at bounding box center [443, 253] width 421 height 43
click at [233, 229] on input "b. Shut down both services completely until proper security assessment is compl…" at bounding box center [233, 225] width 0 height 8
radio input "true"
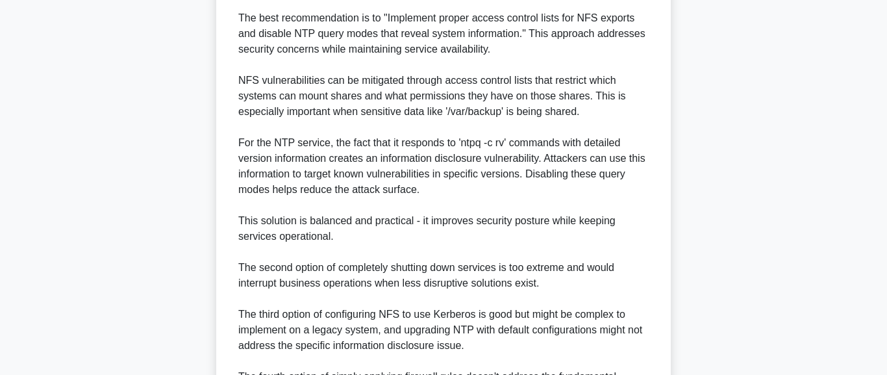
scroll to position [723, 0]
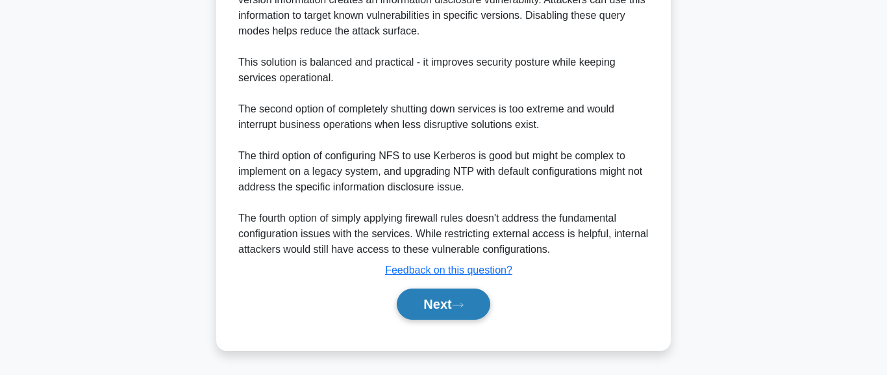
click at [420, 300] on button "Next" at bounding box center [443, 303] width 93 height 31
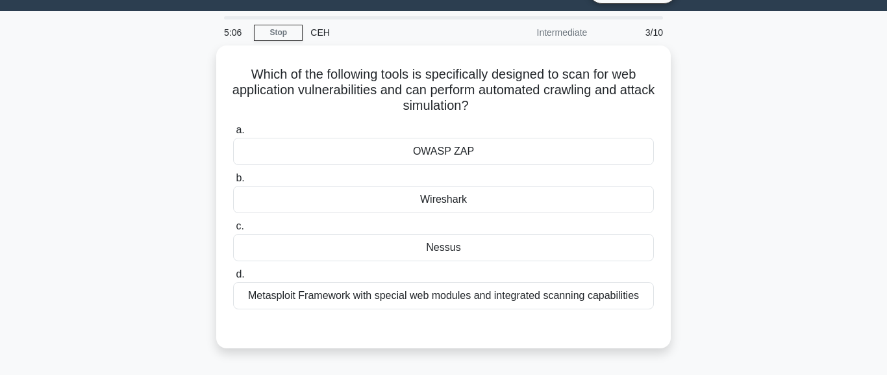
scroll to position [0, 0]
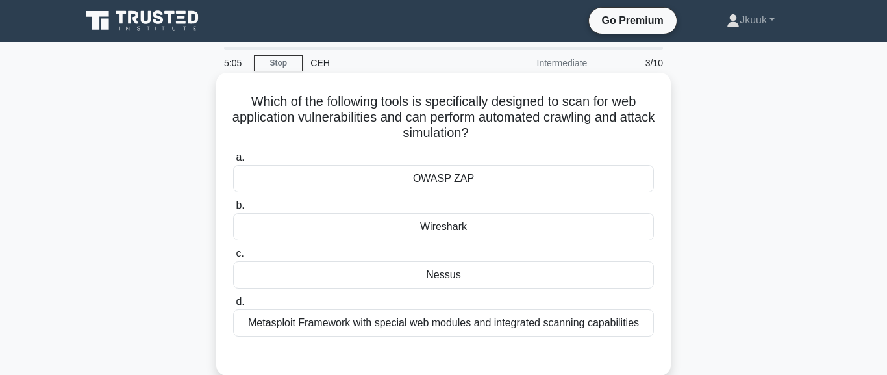
click at [621, 140] on h5 "Which of the following tools is specifically designed to scan for web applicati…" at bounding box center [443, 118] width 423 height 48
click at [606, 143] on div "Which of the following tools is specifically designed to scan for web applicati…" at bounding box center [443, 224] width 444 height 292
click at [498, 175] on div "OWASP ZAP" at bounding box center [443, 178] width 421 height 27
click at [233, 162] on input "a. OWASP ZAP" at bounding box center [233, 157] width 0 height 8
radio input "true"
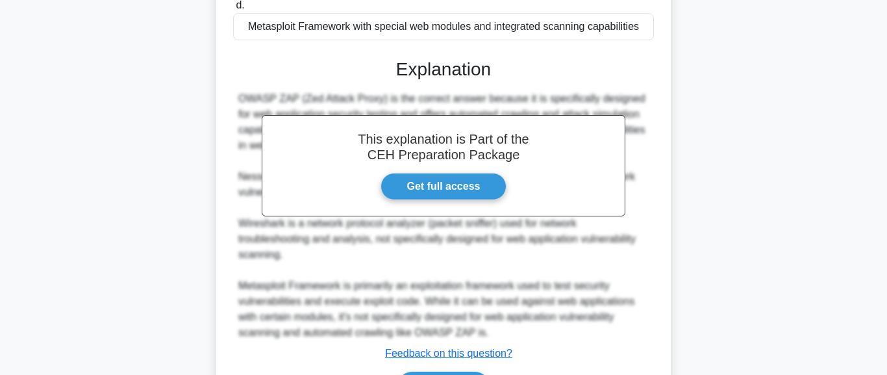
scroll to position [426, 0]
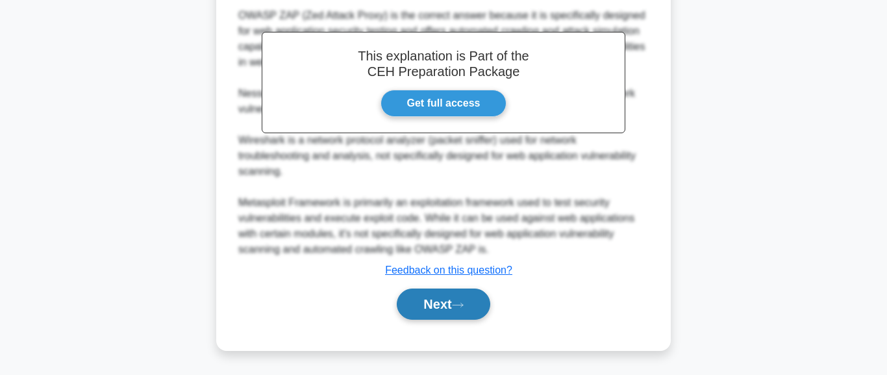
click at [459, 308] on button "Next" at bounding box center [443, 303] width 93 height 31
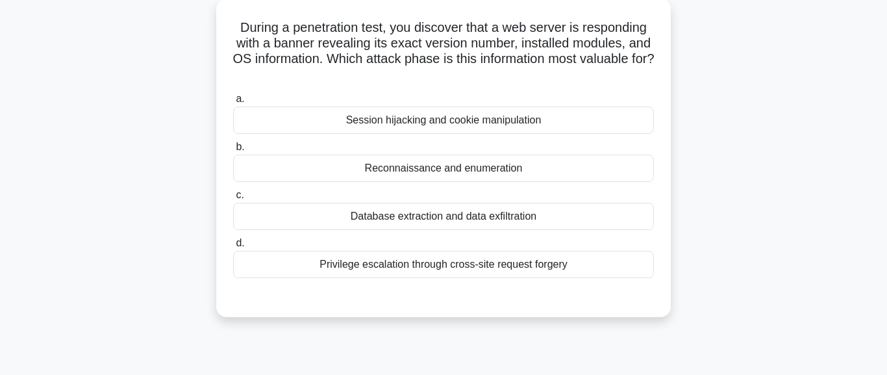
scroll to position [0, 0]
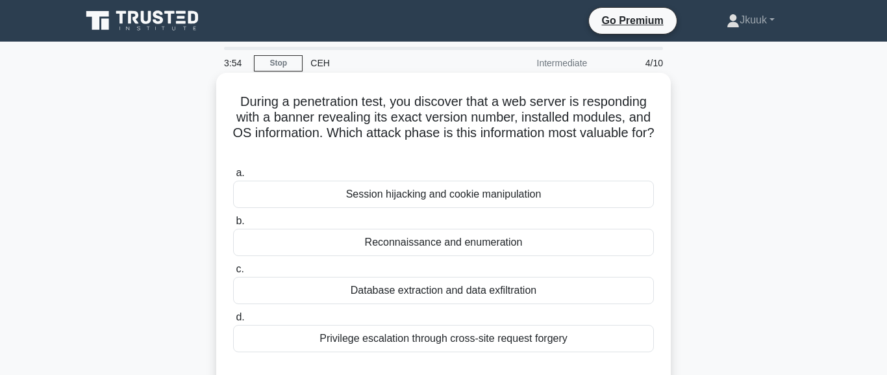
click at [521, 242] on div "Reconnaissance and enumeration" at bounding box center [443, 242] width 421 height 27
click at [233, 225] on input "b. Reconnaissance and enumeration" at bounding box center [233, 221] width 0 height 8
radio input "true"
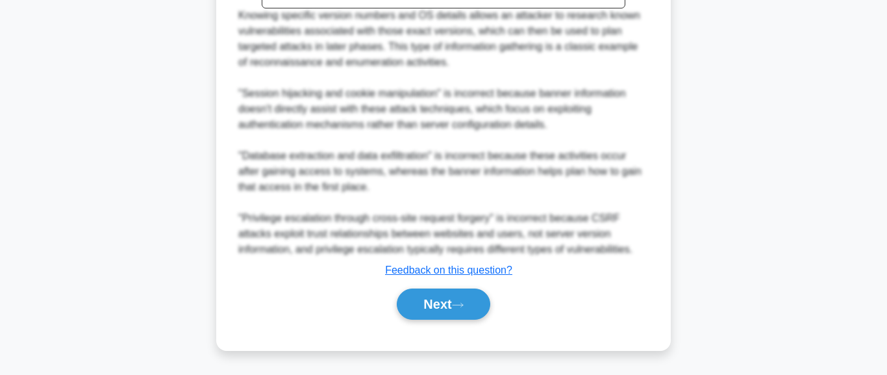
scroll to position [566, 0]
click at [429, 308] on button "Next" at bounding box center [443, 303] width 93 height 31
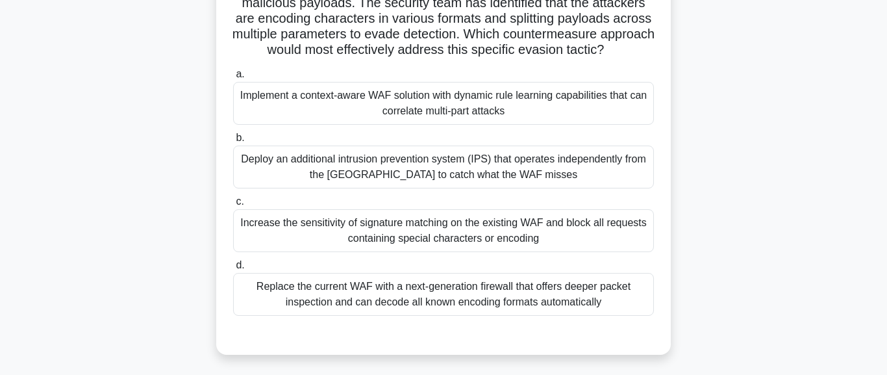
scroll to position [179, 0]
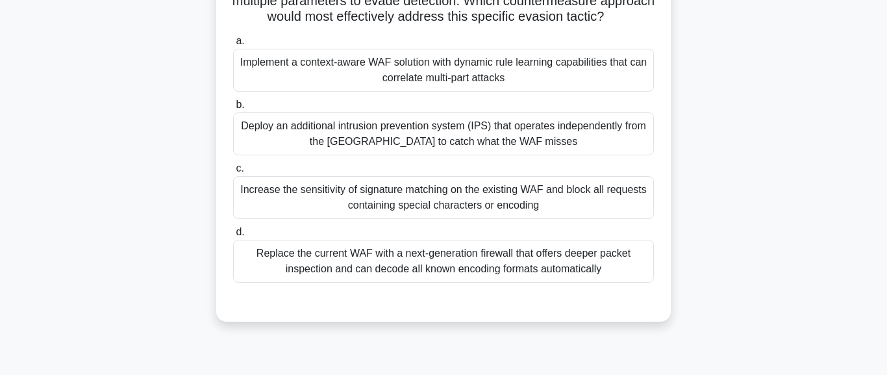
click at [505, 282] on div "Replace the current WAF with a next-generation firewall that offers deeper pack…" at bounding box center [443, 261] width 421 height 43
click at [233, 236] on input "d. Replace the current WAF with a next-generation firewall that offers deeper p…" at bounding box center [233, 232] width 0 height 8
radio input "true"
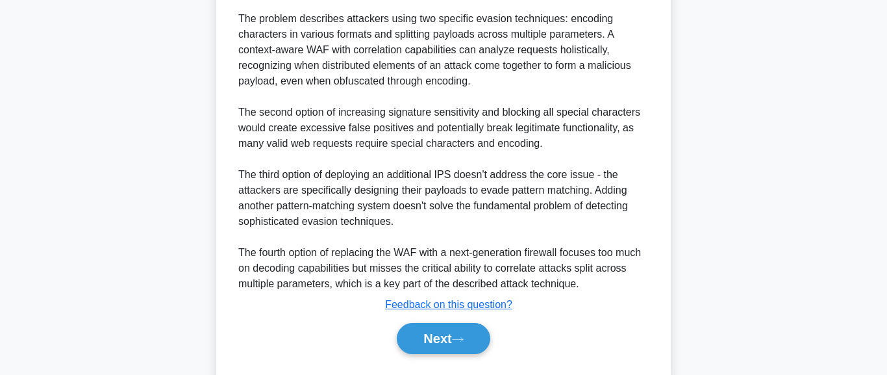
scroll to position [677, 0]
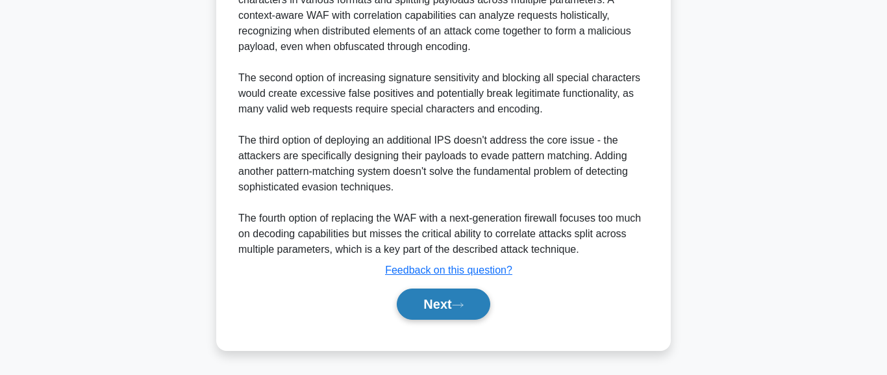
click at [464, 308] on icon at bounding box center [458, 304] width 12 height 7
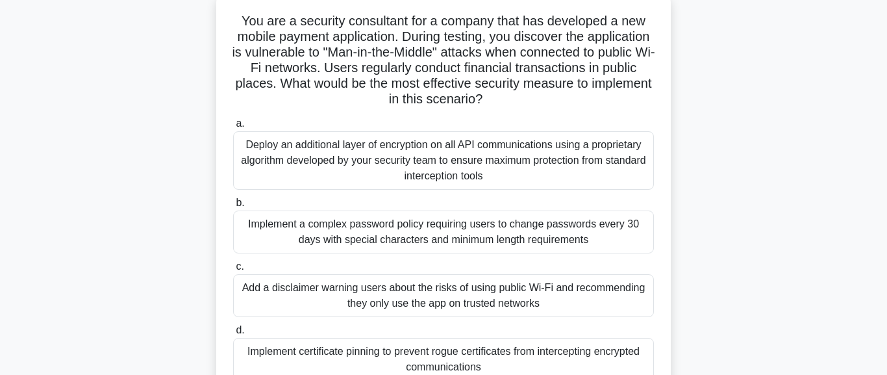
scroll to position [31, 0]
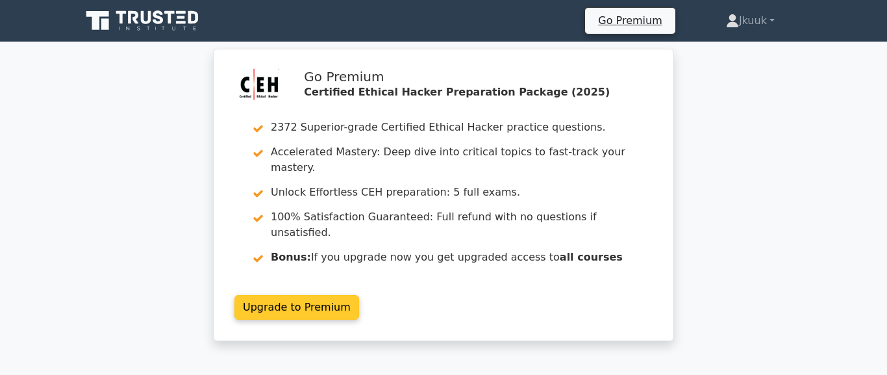
click at [359, 295] on link "Upgrade to Premium" at bounding box center [296, 307] width 125 height 25
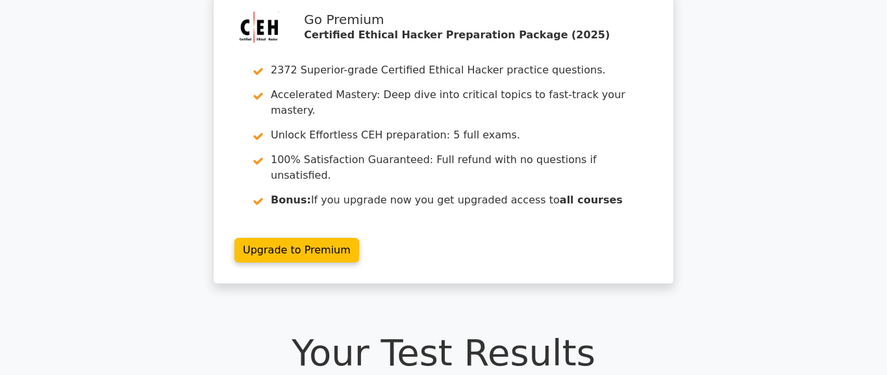
scroll to position [444, 0]
